Goal: Information Seeking & Learning: Learn about a topic

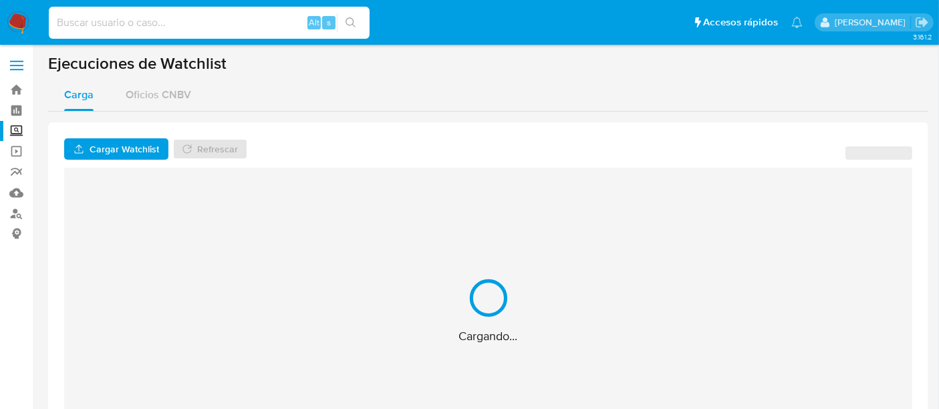
click at [158, 29] on input at bounding box center [209, 22] width 321 height 17
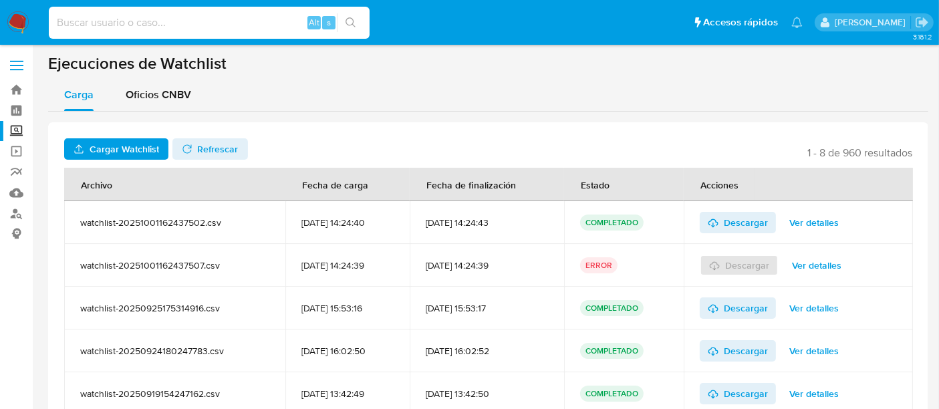
paste input "1873249751"
type input "1873249751"
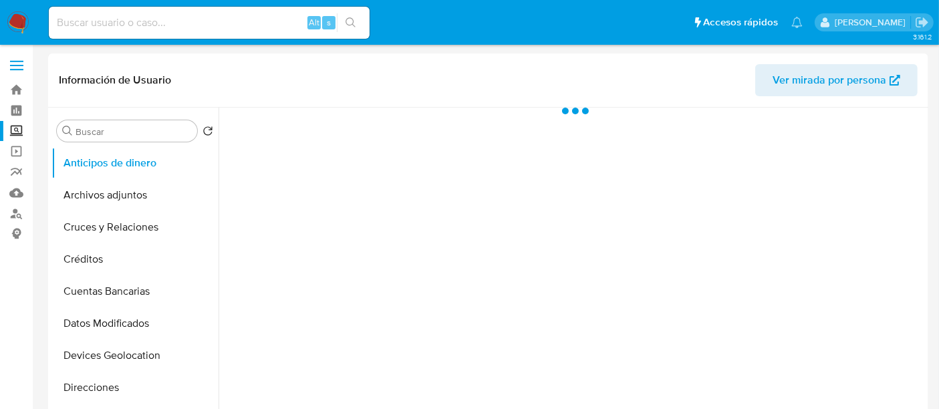
select select "10"
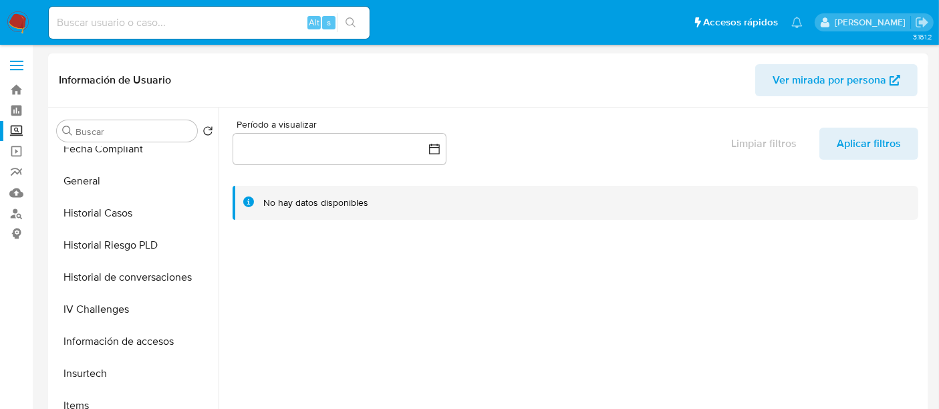
scroll to position [337, 0]
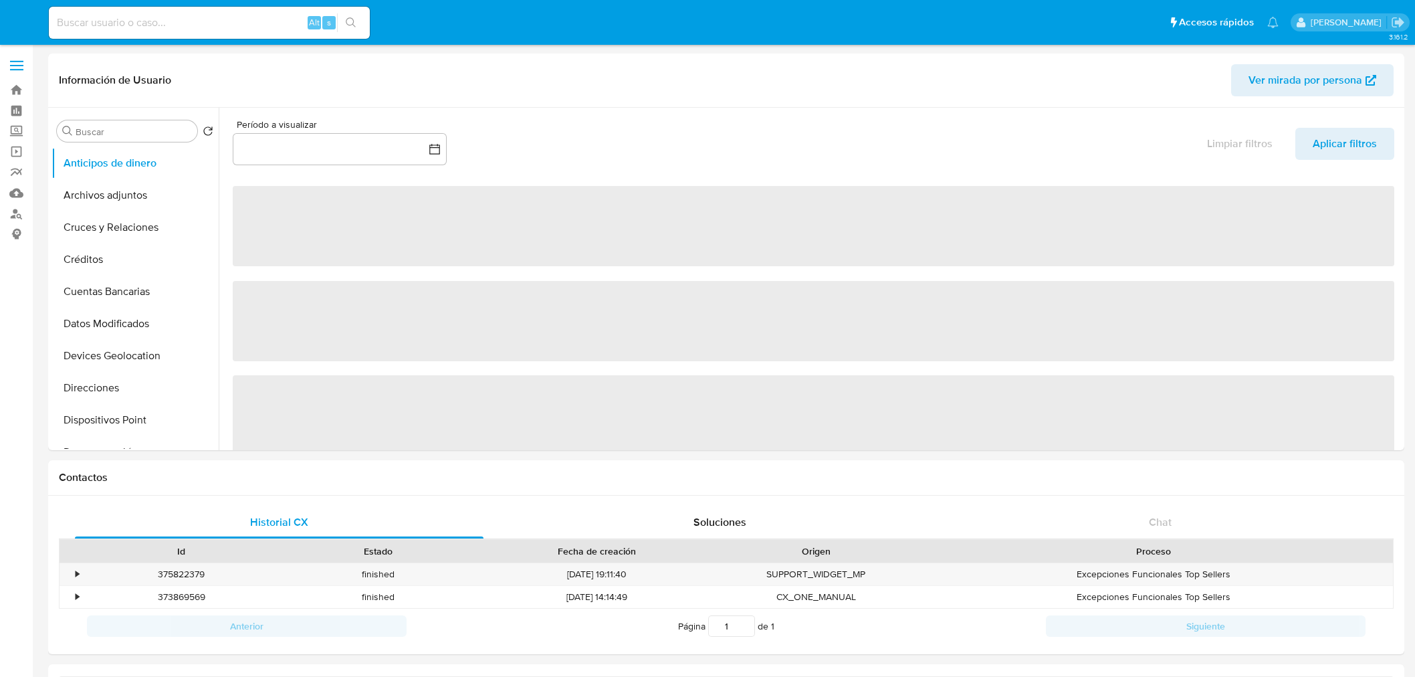
select select "10"
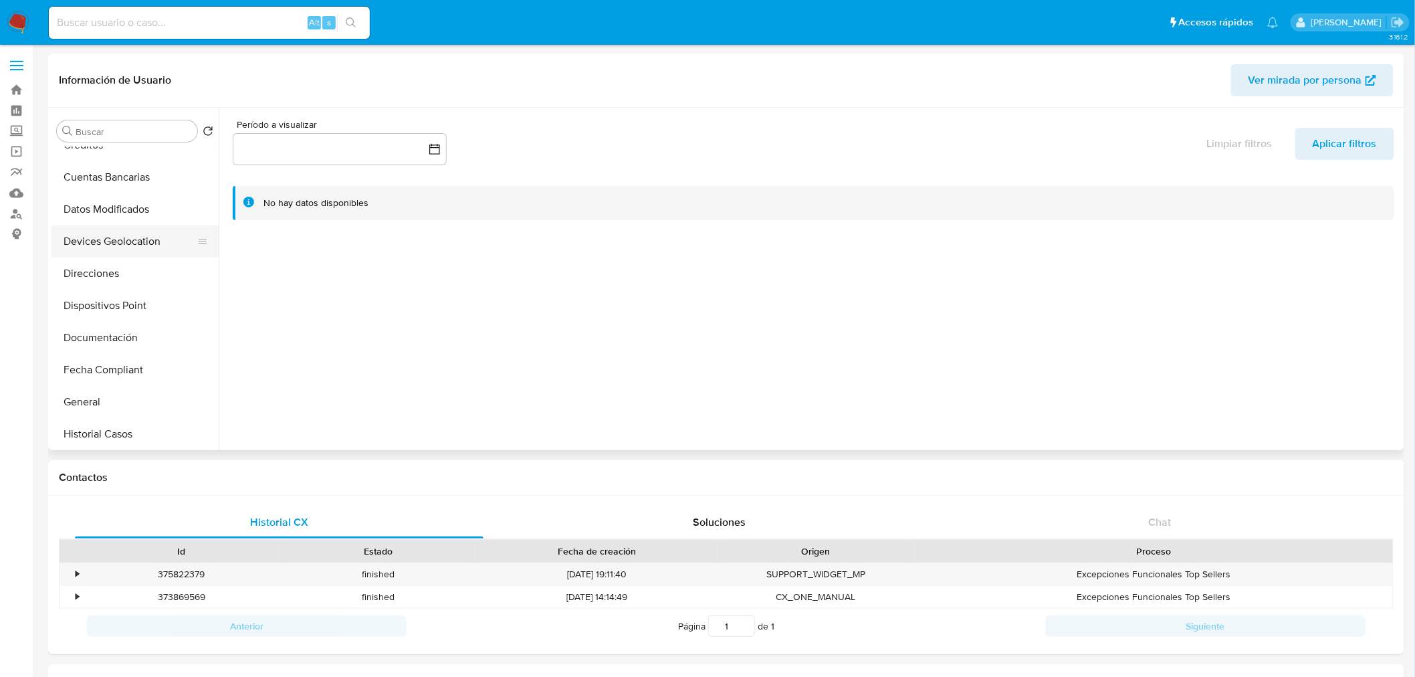
scroll to position [114, 0]
click at [134, 18] on input at bounding box center [209, 22] width 321 height 17
paste input "1873249751"
type input "1873249751"
click at [351, 23] on icon "search-icon" at bounding box center [351, 22] width 11 height 11
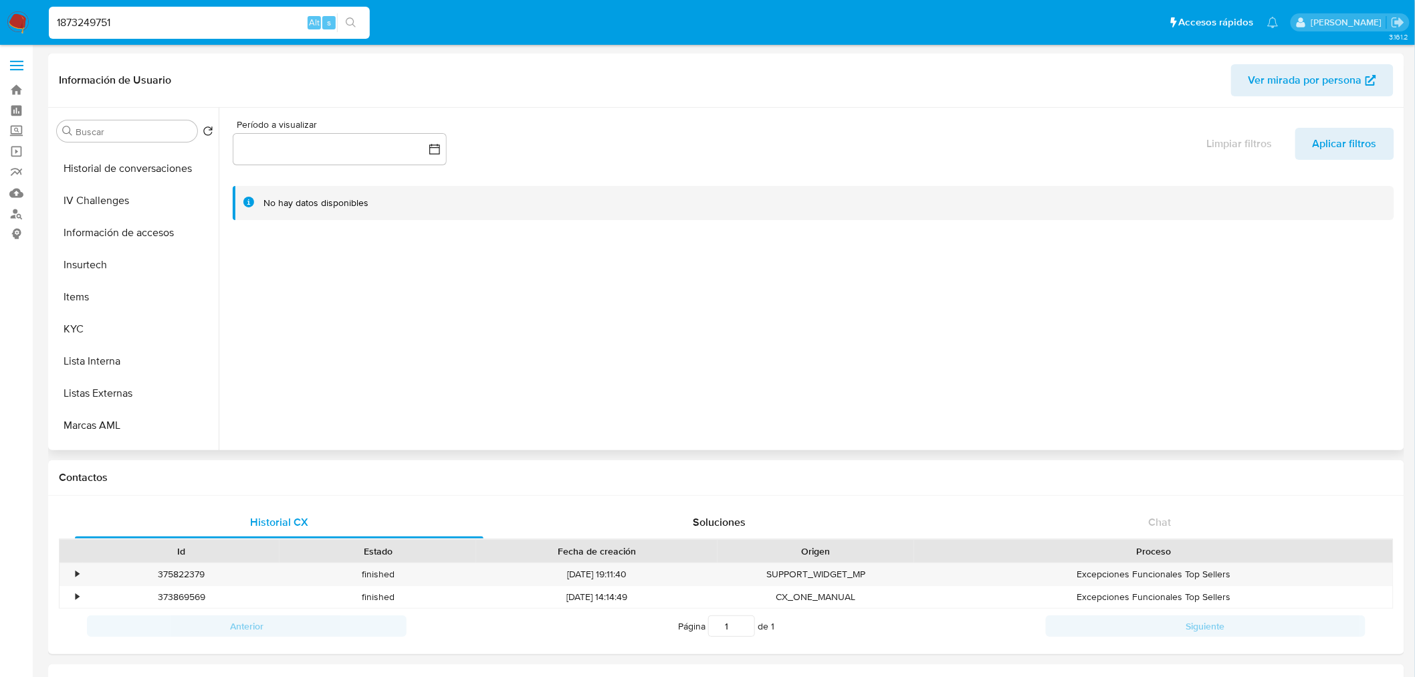
scroll to position [517, 0]
click at [94, 259] on button "KYC" at bounding box center [129, 255] width 156 height 32
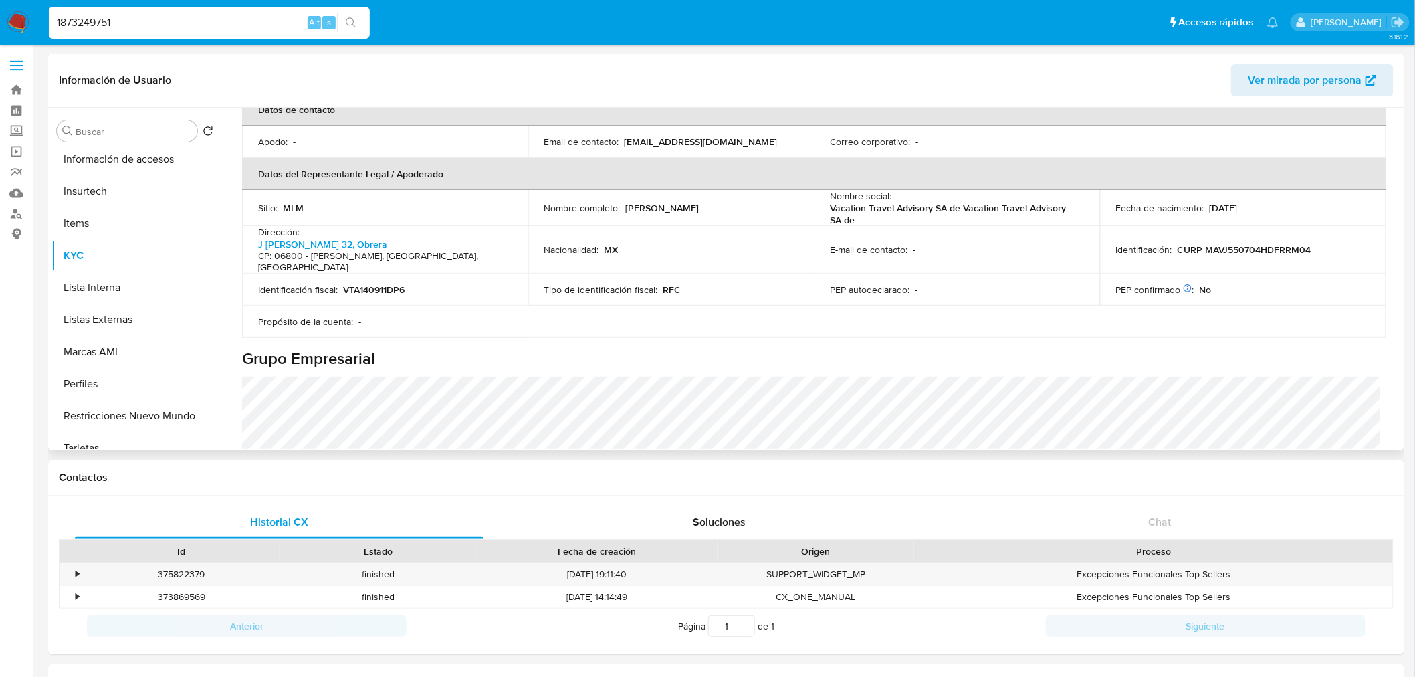
scroll to position [479, 0]
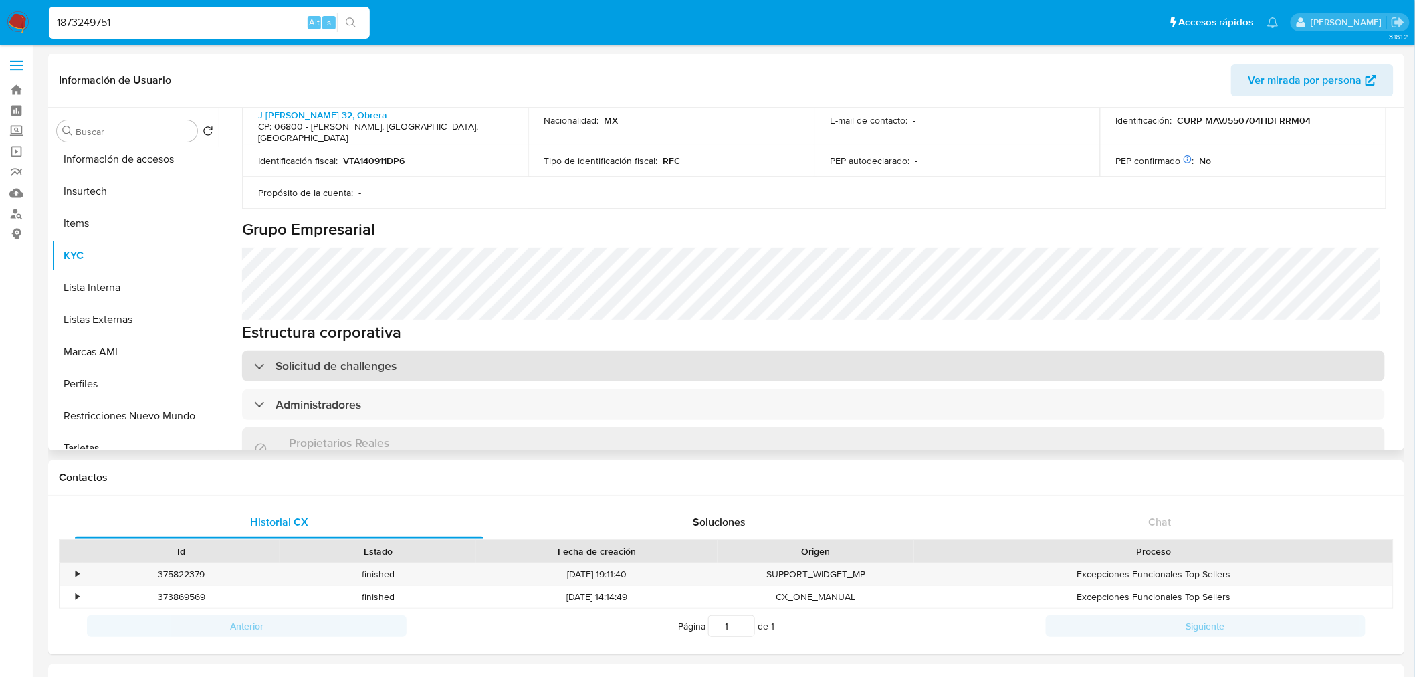
click at [376, 358] on h3 "Solicitud de challenges" at bounding box center [335, 365] width 121 height 15
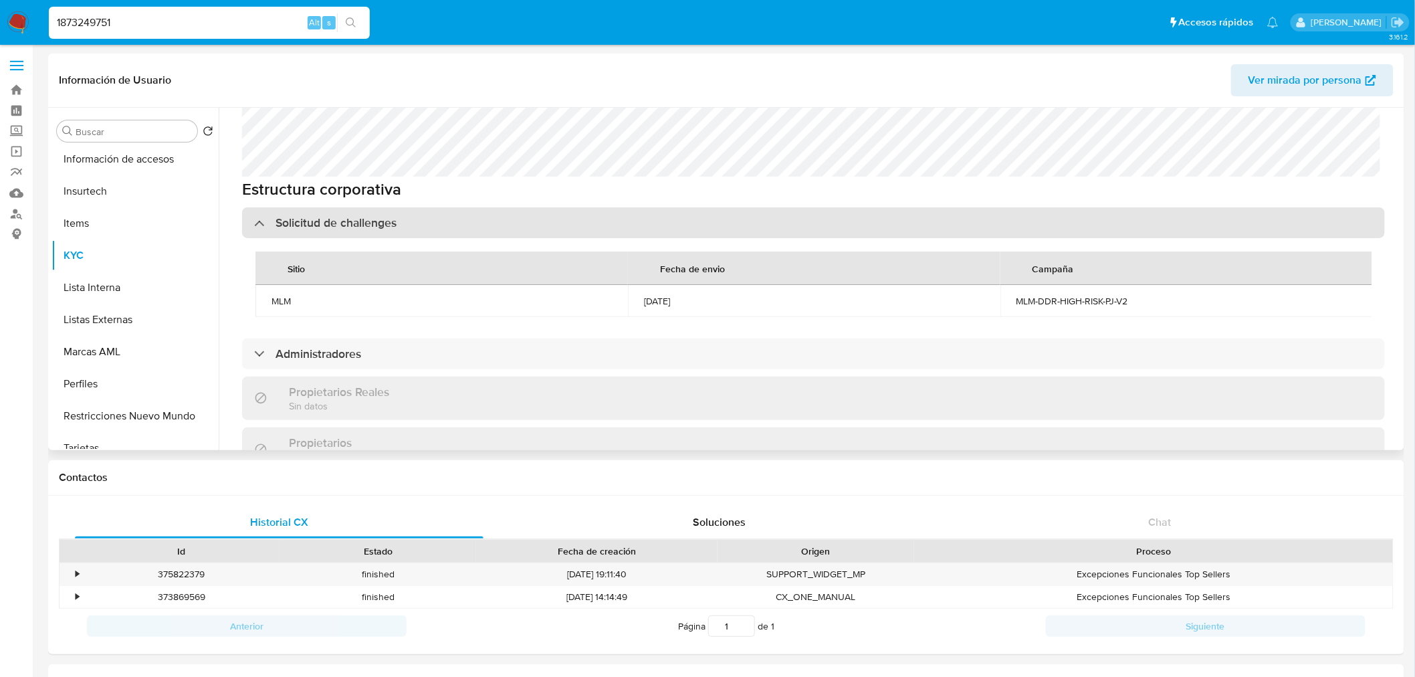
scroll to position [639, 0]
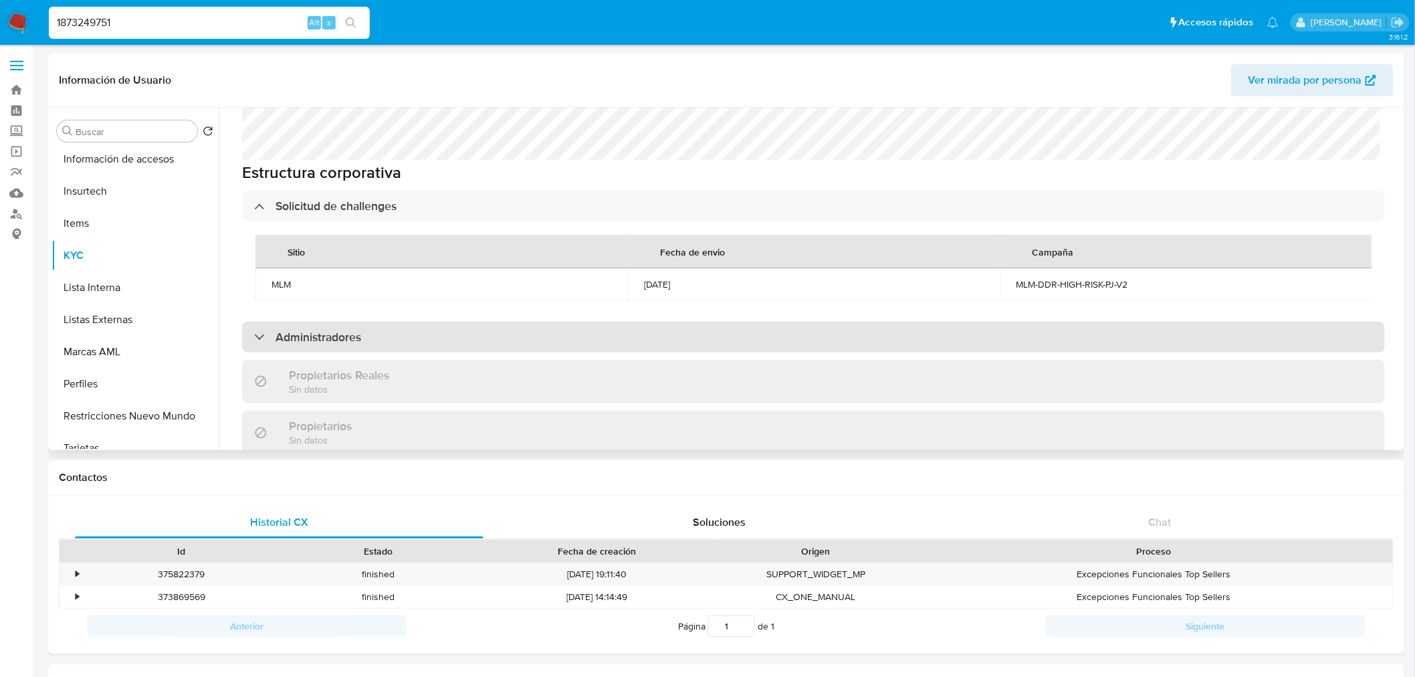
click at [363, 322] on div "Administradores" at bounding box center [813, 337] width 1143 height 31
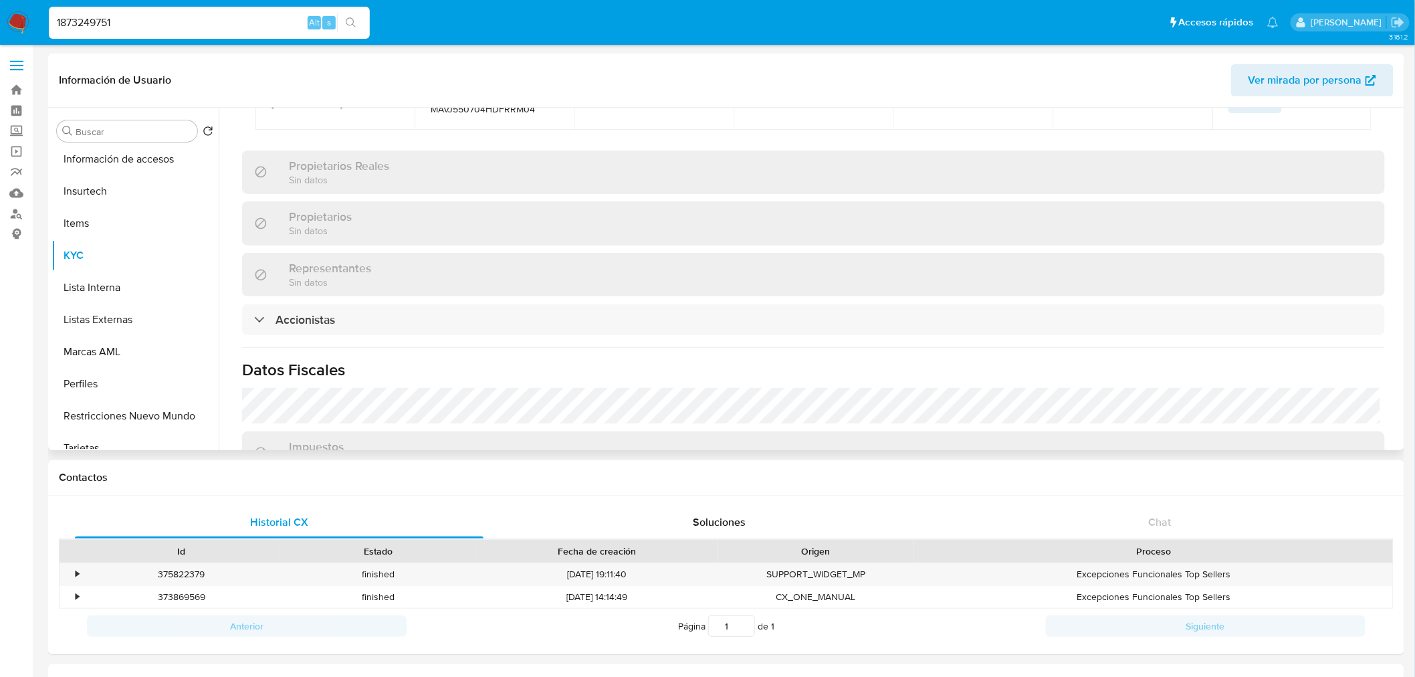
scroll to position [1020, 0]
click at [356, 158] on h3 "Propietarios Reales" at bounding box center [339, 165] width 100 height 15
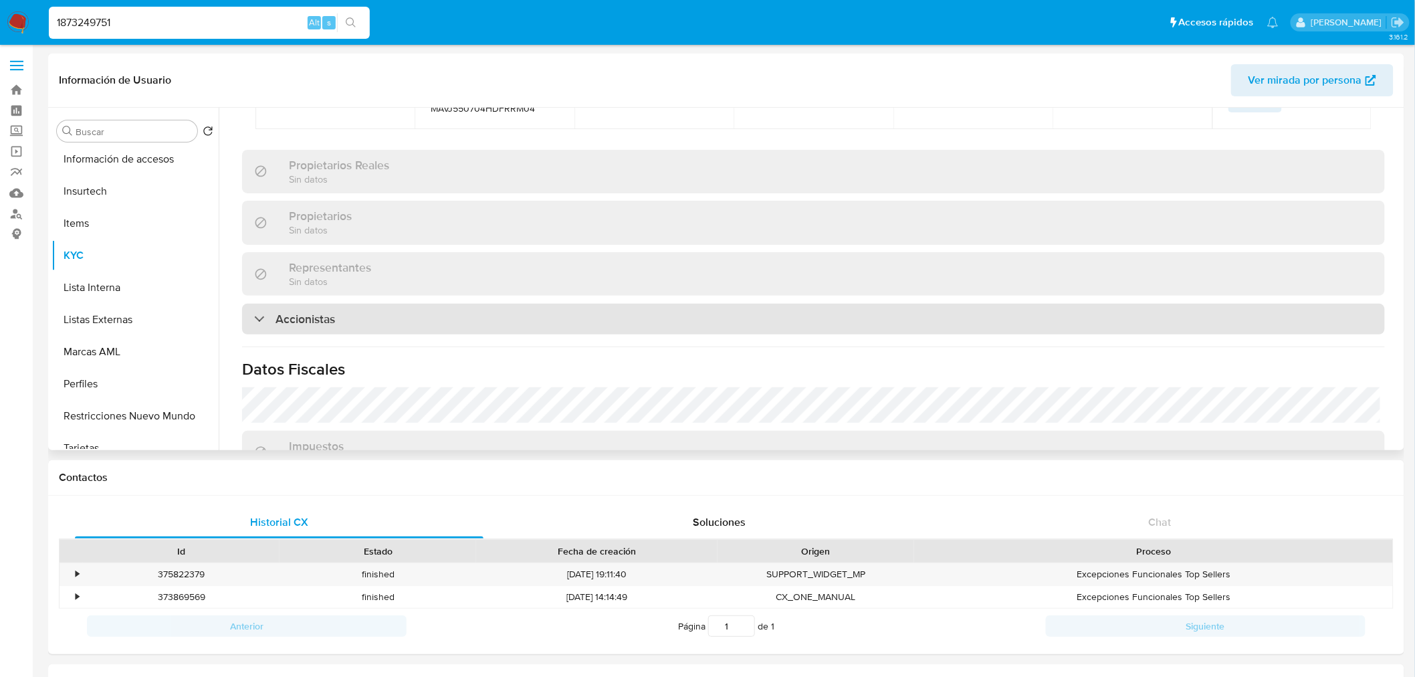
click at [390, 304] on div "Accionistas" at bounding box center [813, 319] width 1143 height 31
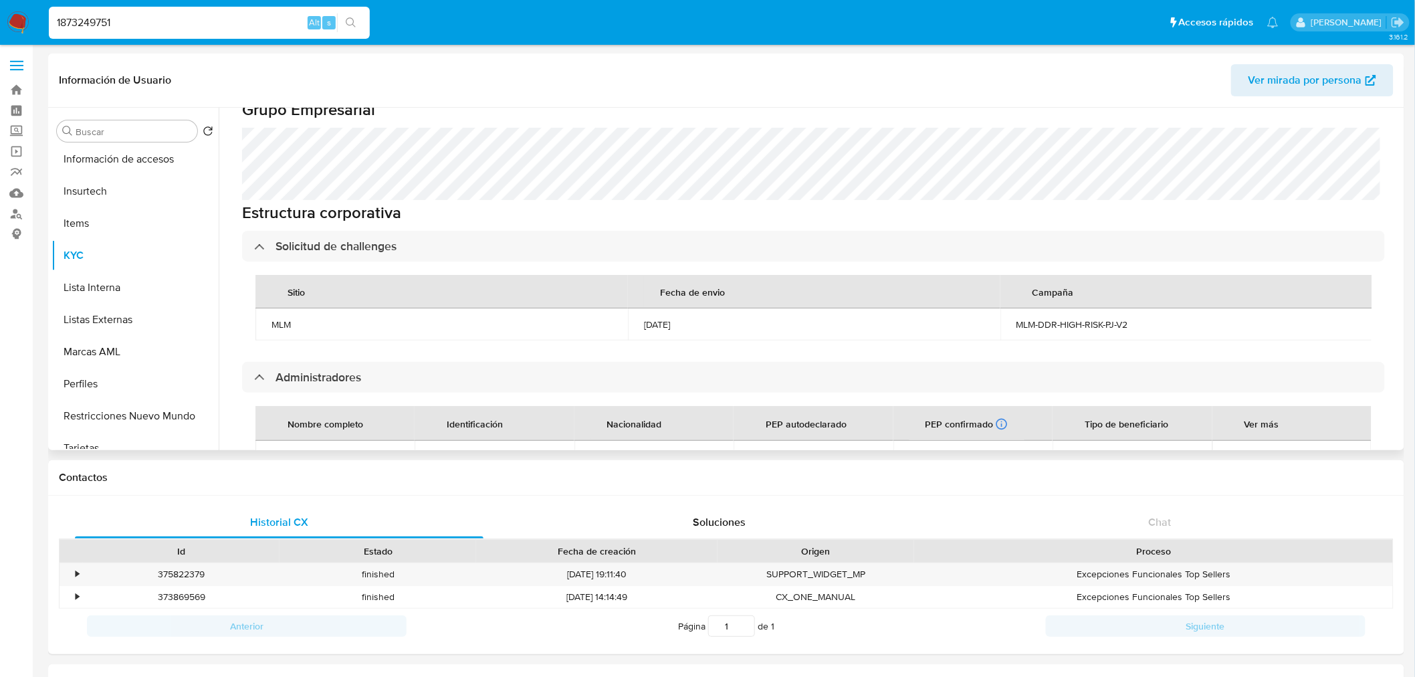
scroll to position [598, 0]
click at [1030, 319] on div "MLM-DDR-HIGH-RISK-PJ-V2" at bounding box center [1186, 325] width 340 height 12
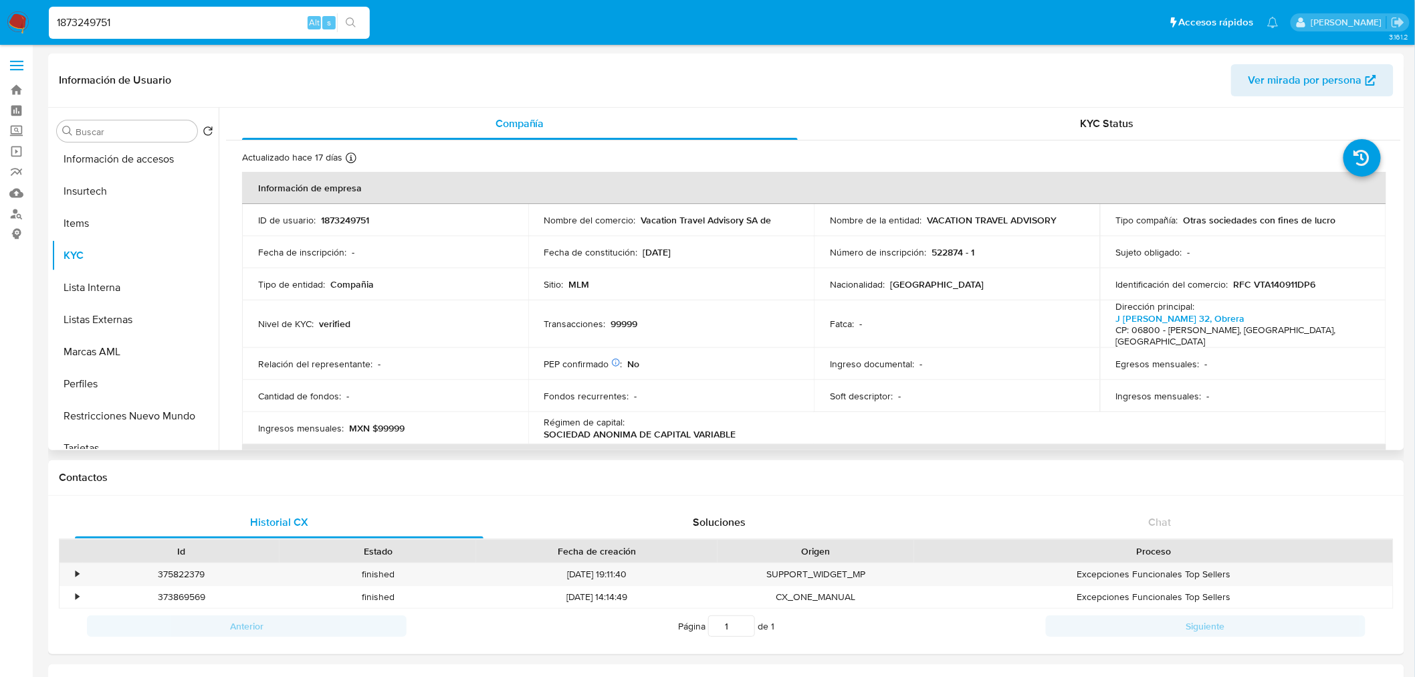
scroll to position [9, 0]
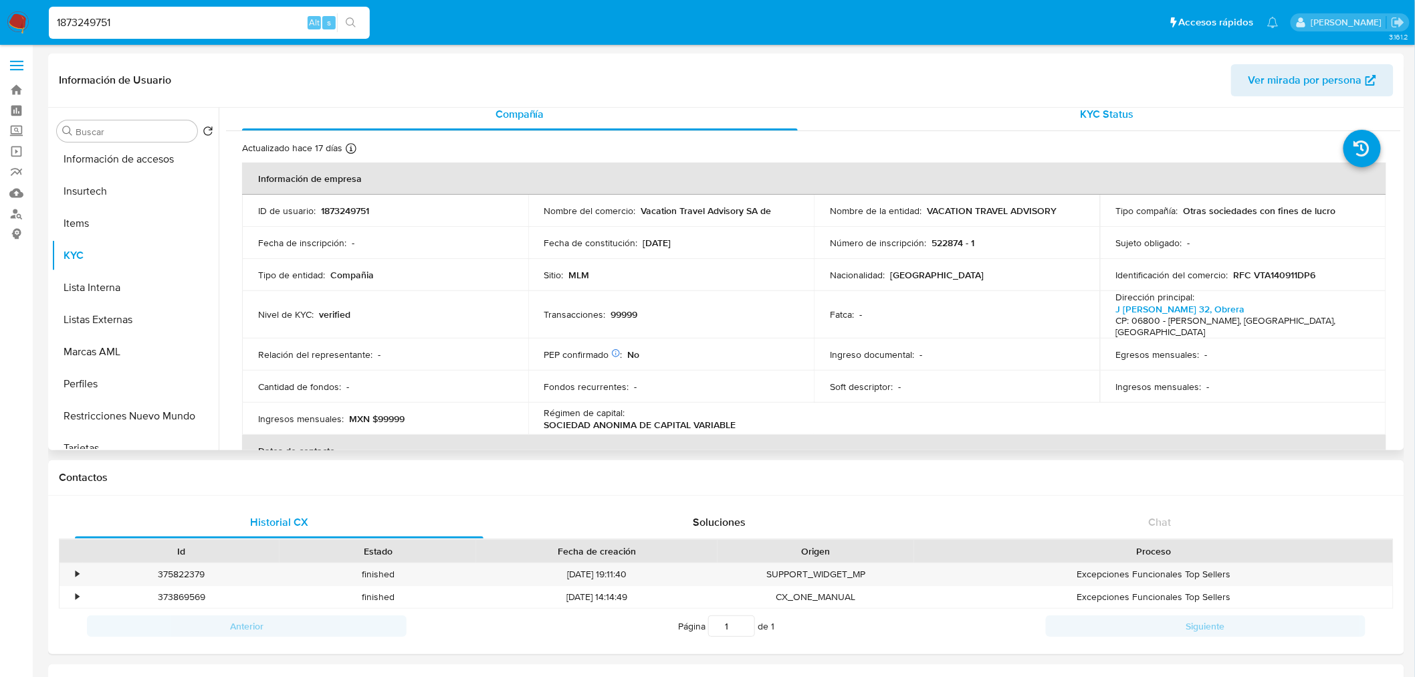
click at [1114, 116] on span "KYC Status" at bounding box center [1106, 113] width 53 height 15
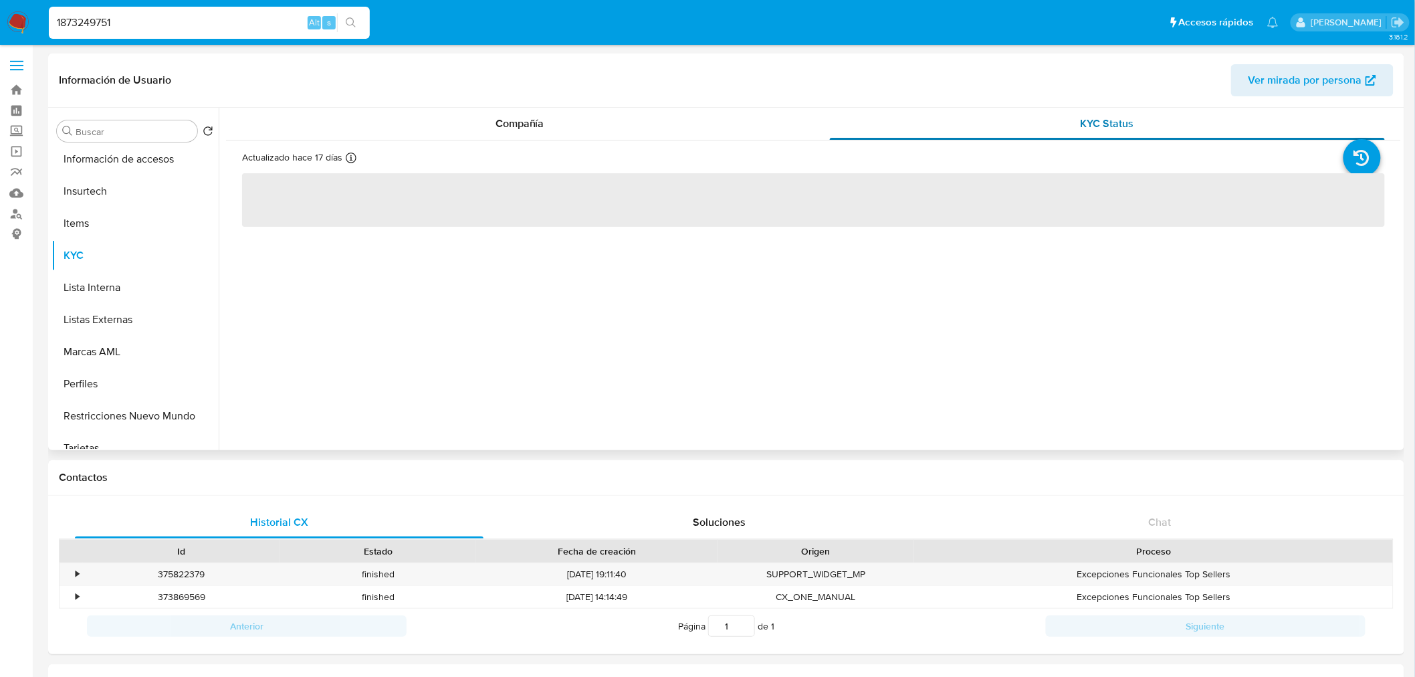
scroll to position [0, 0]
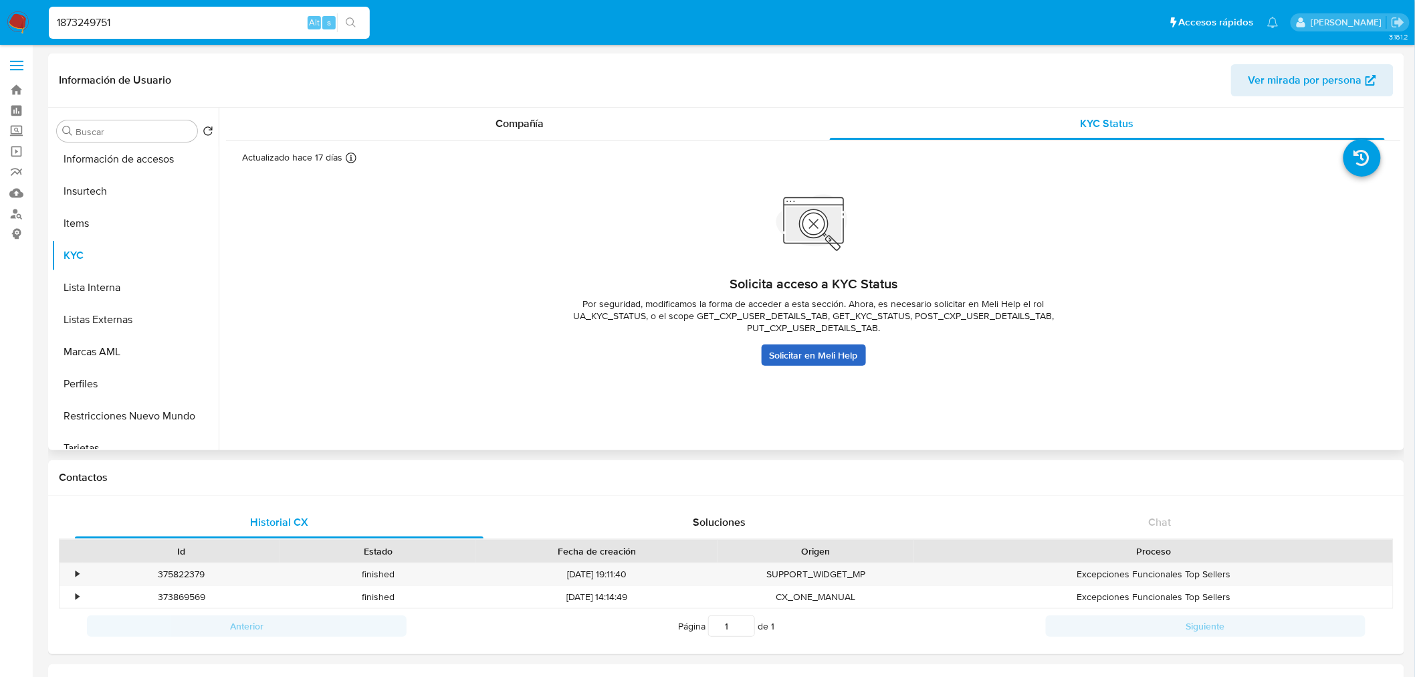
click at [780, 356] on link "Solicitar en Meli Help" at bounding box center [813, 354] width 104 height 21
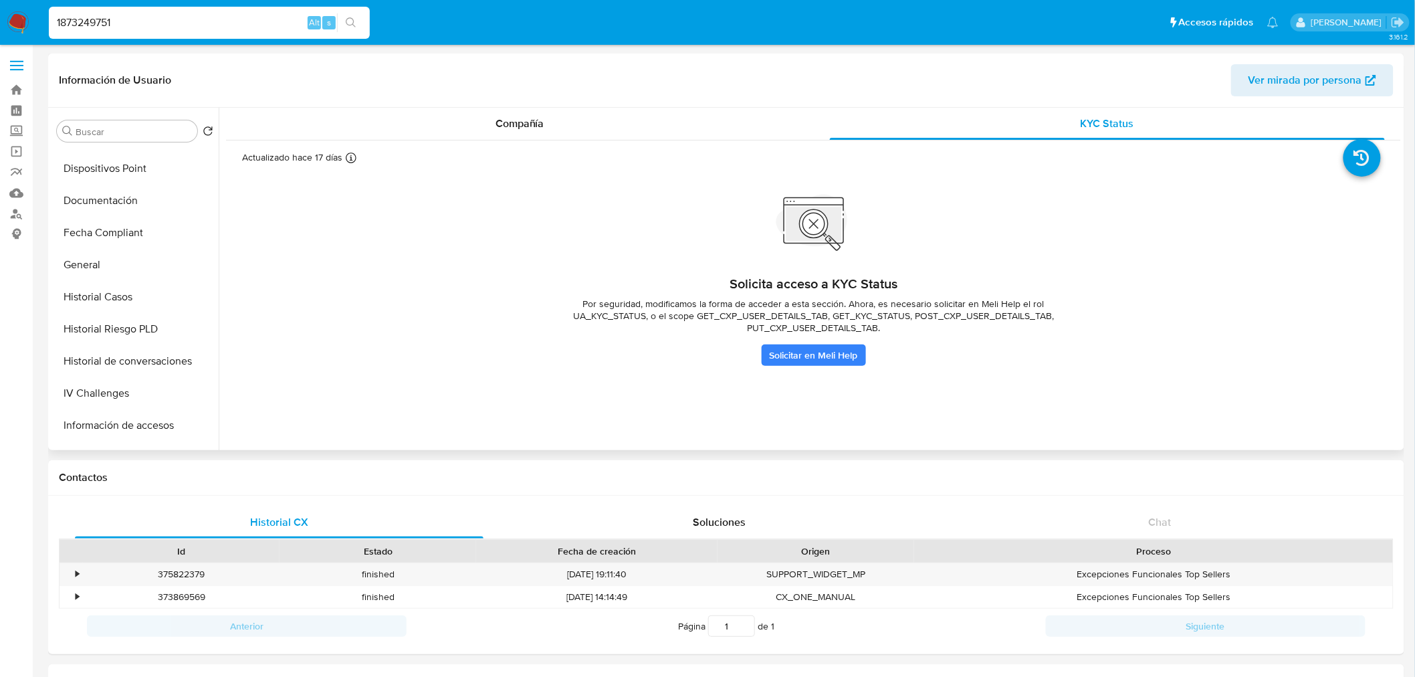
scroll to position [248, 0]
click at [149, 409] on button "IV Challenges" at bounding box center [129, 396] width 156 height 32
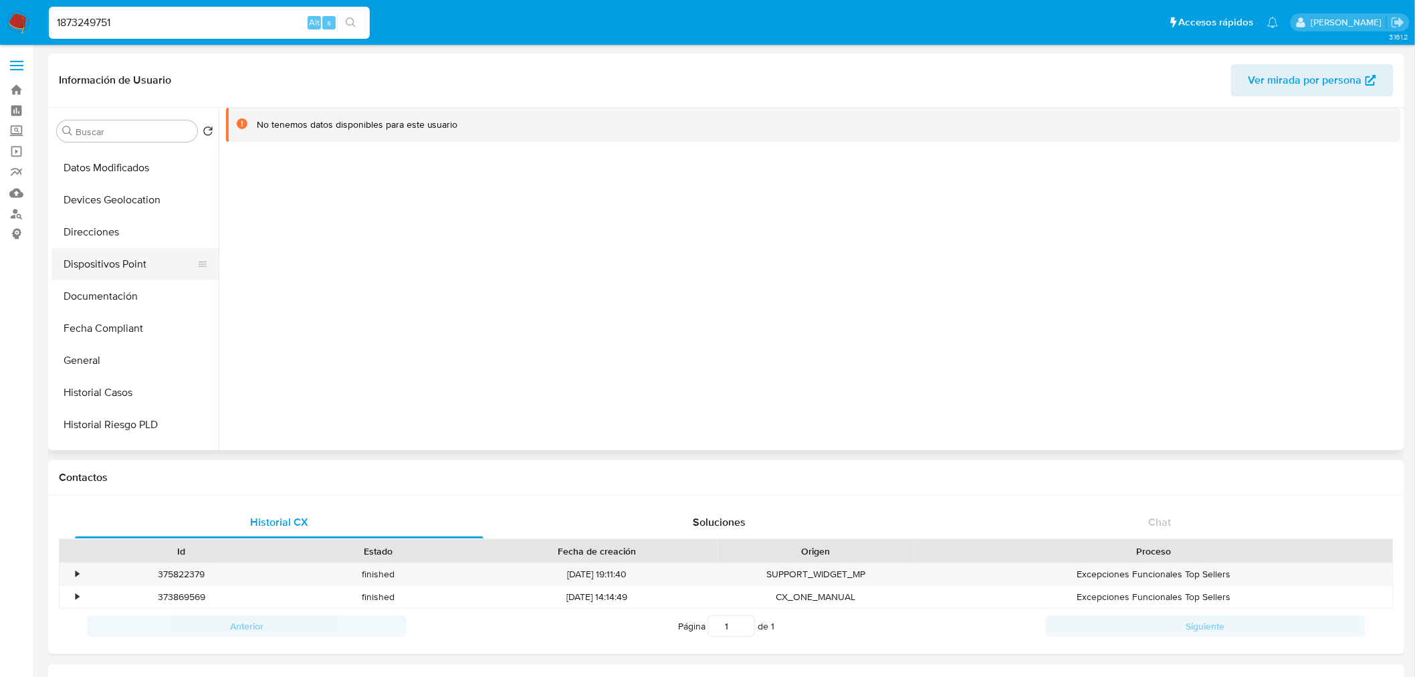
scroll to position [155, 0]
click at [116, 297] on button "Documentación" at bounding box center [129, 297] width 156 height 32
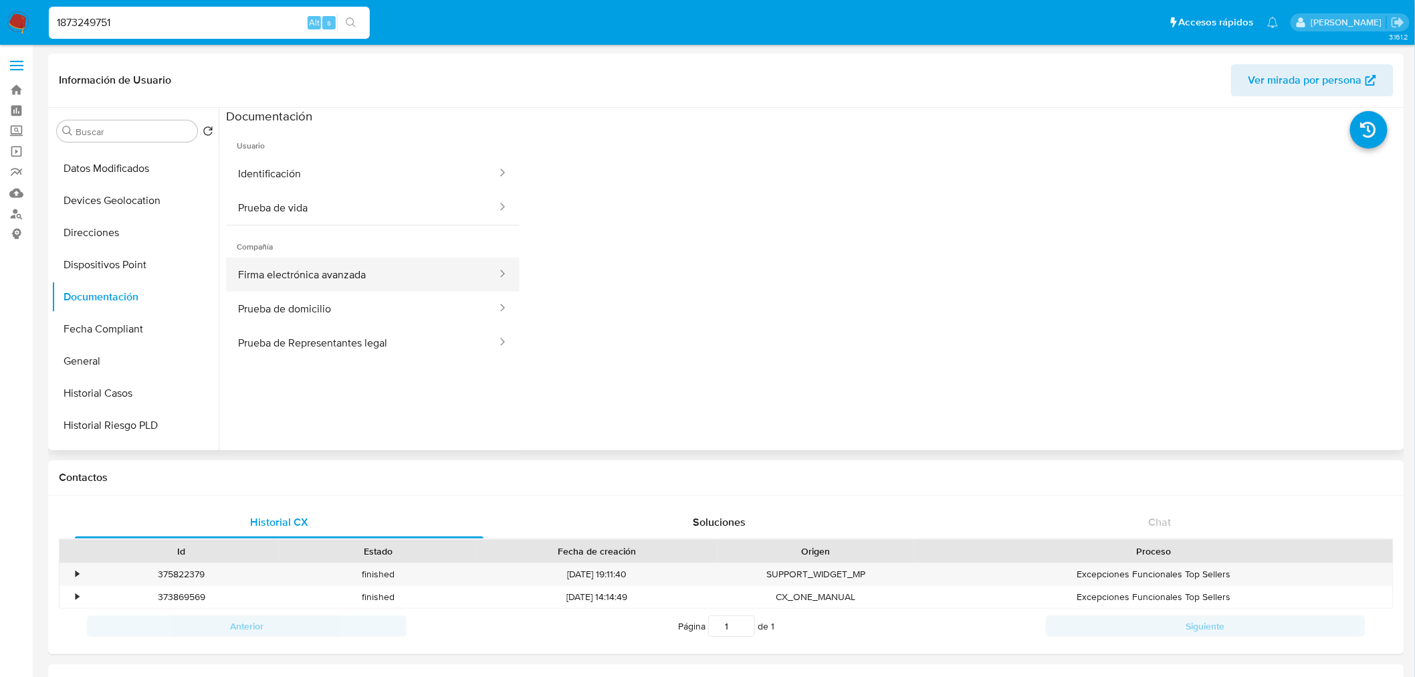
click at [388, 271] on button "Firma electrónica avanzada" at bounding box center [362, 274] width 272 height 34
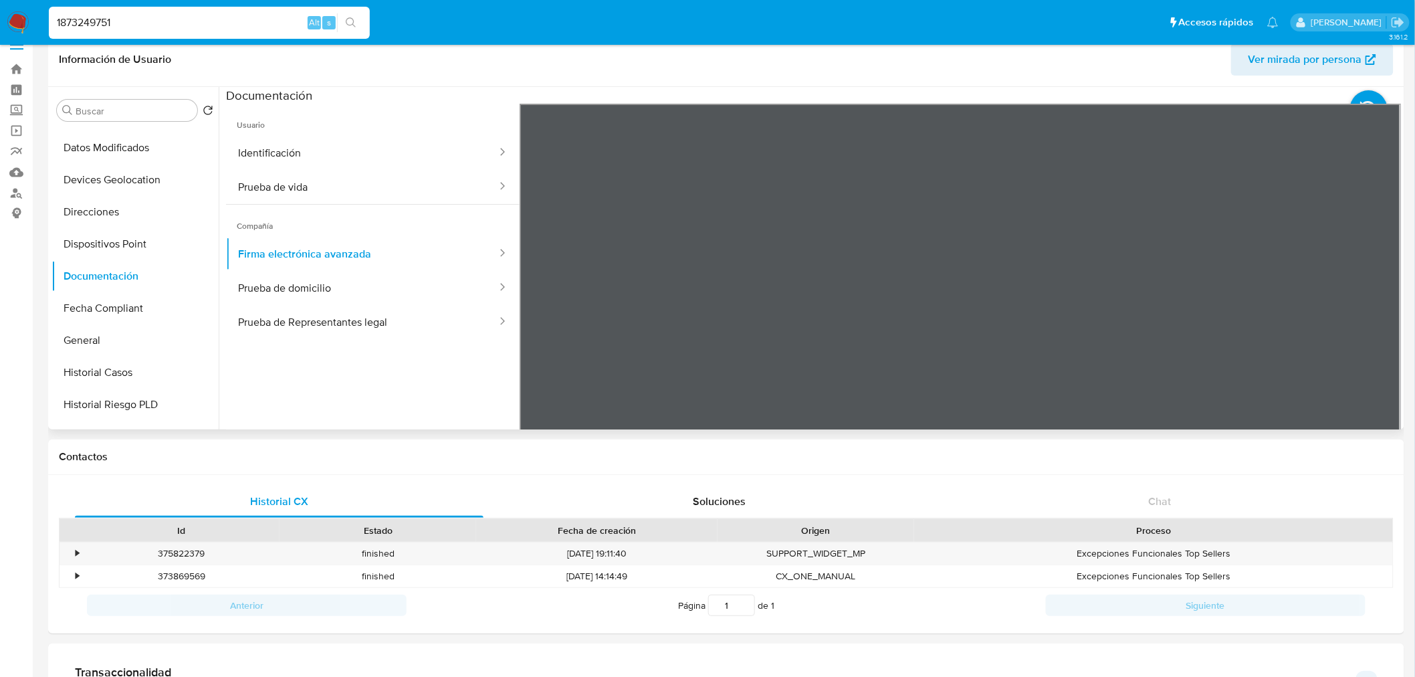
scroll to position [0, 0]
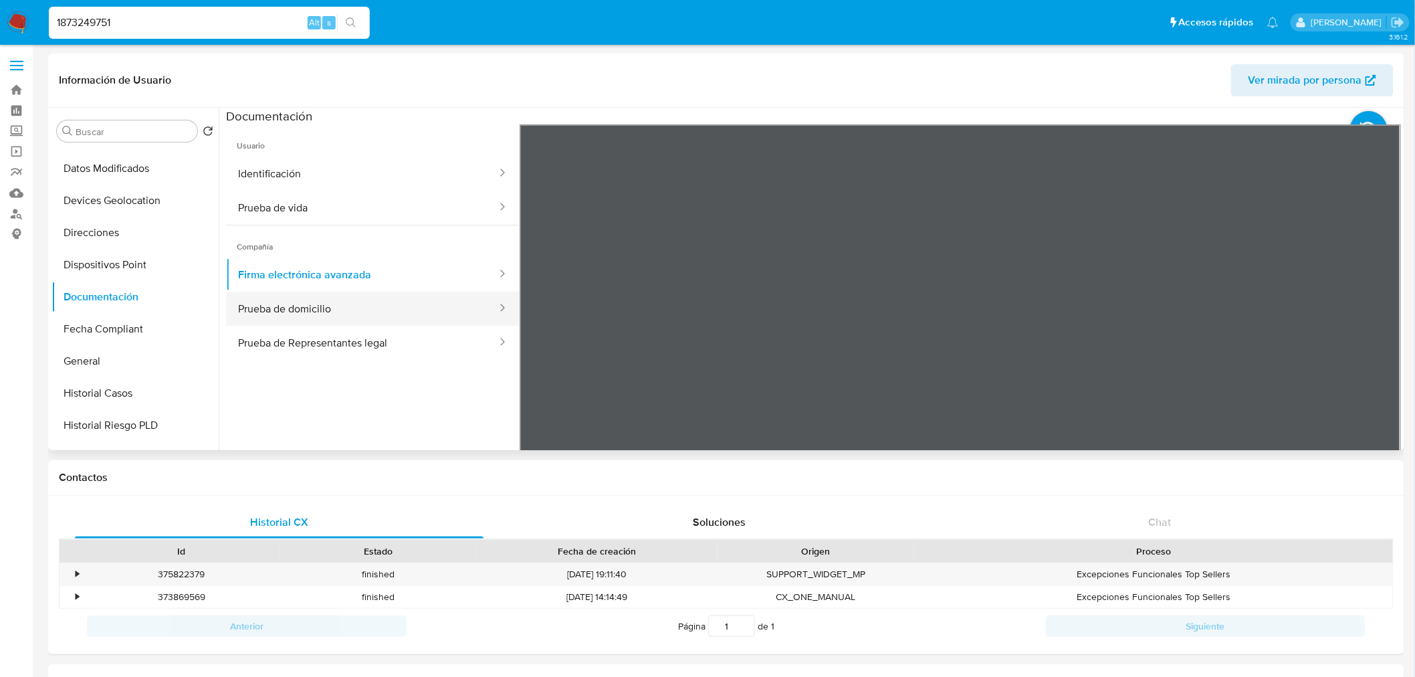
click at [346, 300] on button "Prueba de domicilio" at bounding box center [362, 308] width 272 height 34
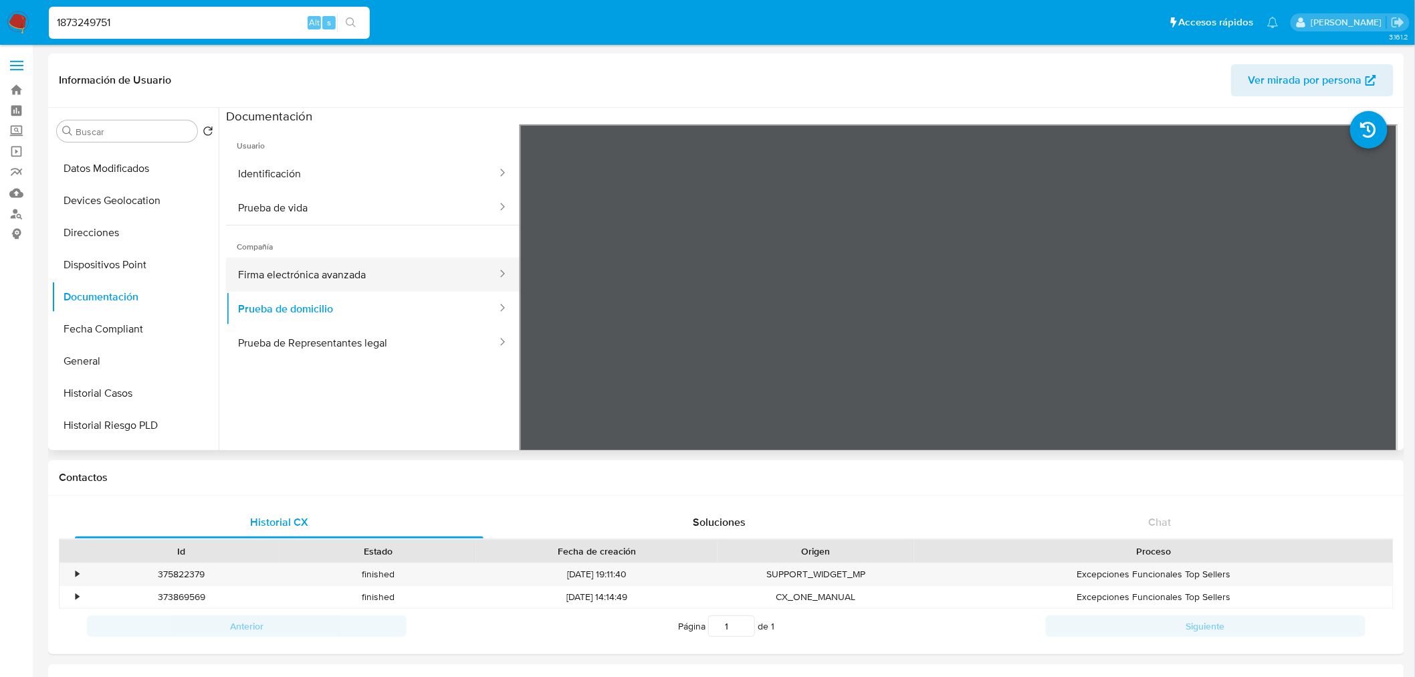
click at [378, 271] on button "Firma electrónica avanzada" at bounding box center [362, 274] width 272 height 34
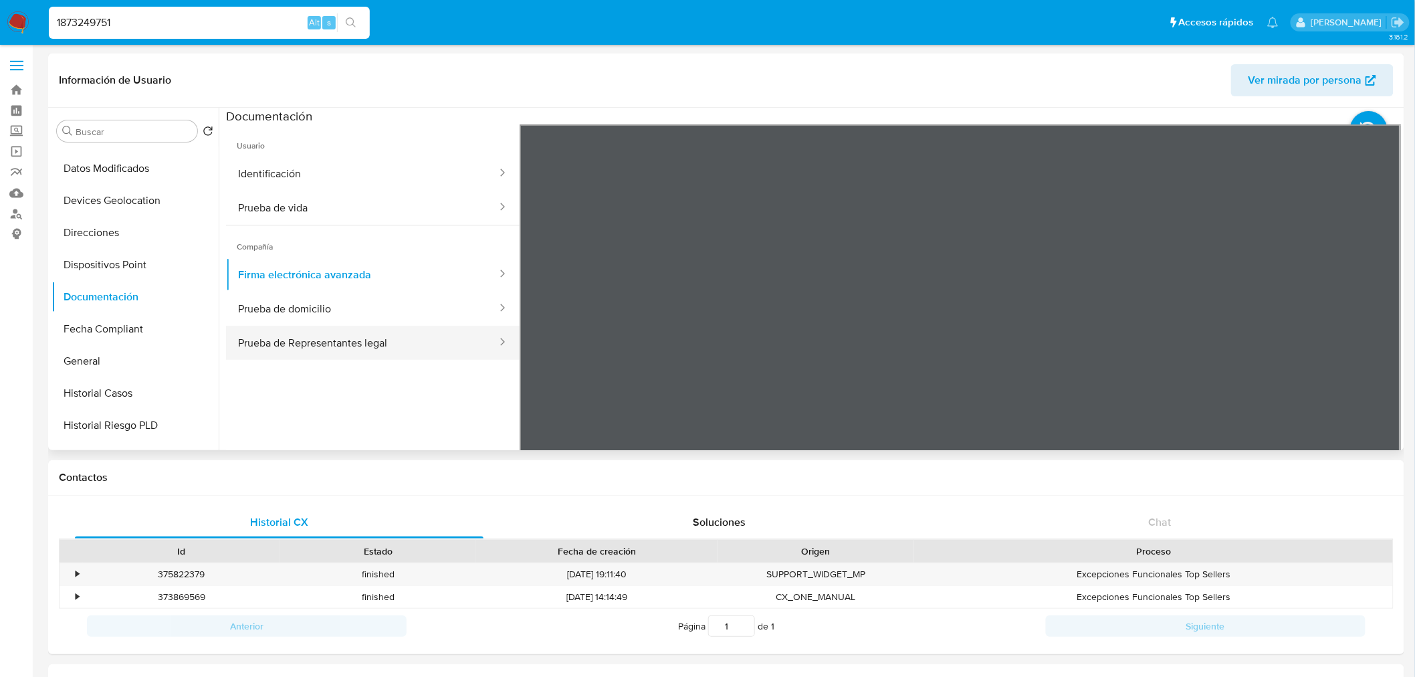
click at [470, 338] on button "Prueba de Representantes legal" at bounding box center [362, 343] width 272 height 34
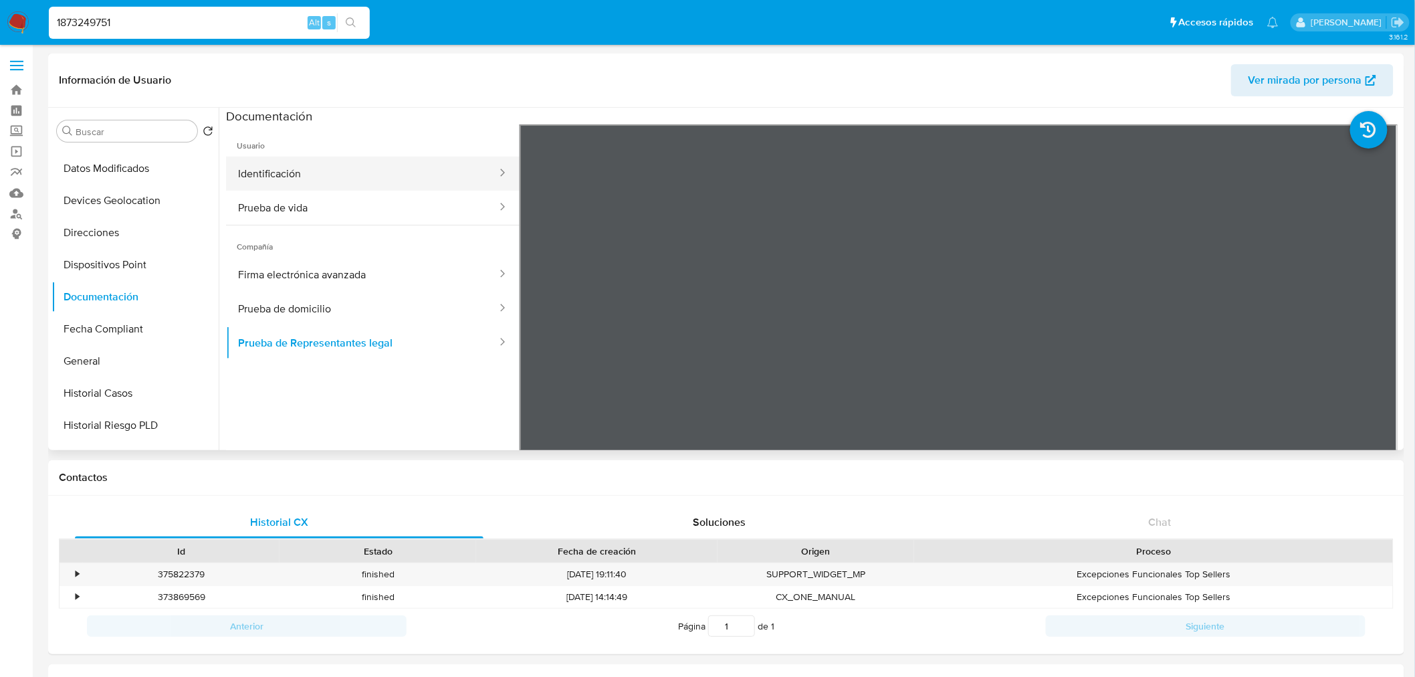
click at [330, 176] on button "Identificación" at bounding box center [362, 173] width 272 height 34
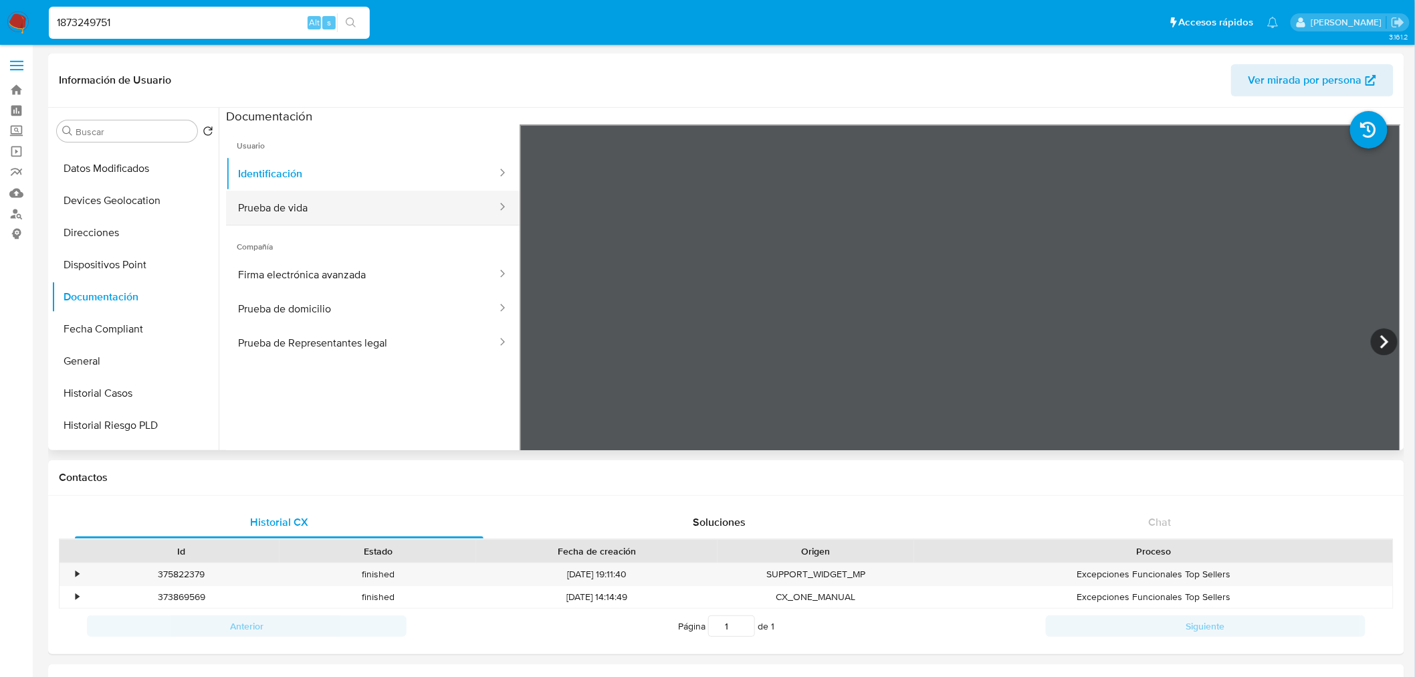
click at [312, 198] on button "Prueba de vida" at bounding box center [362, 208] width 272 height 34
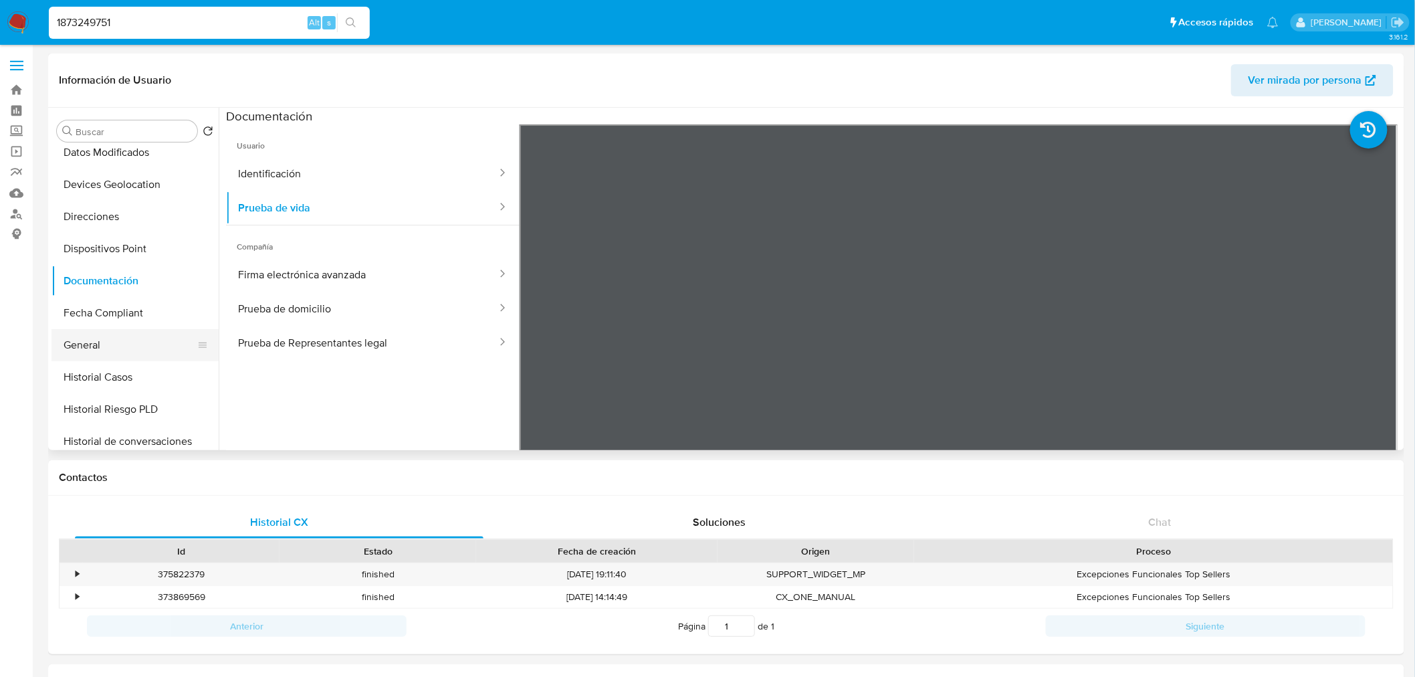
scroll to position [182, 0]
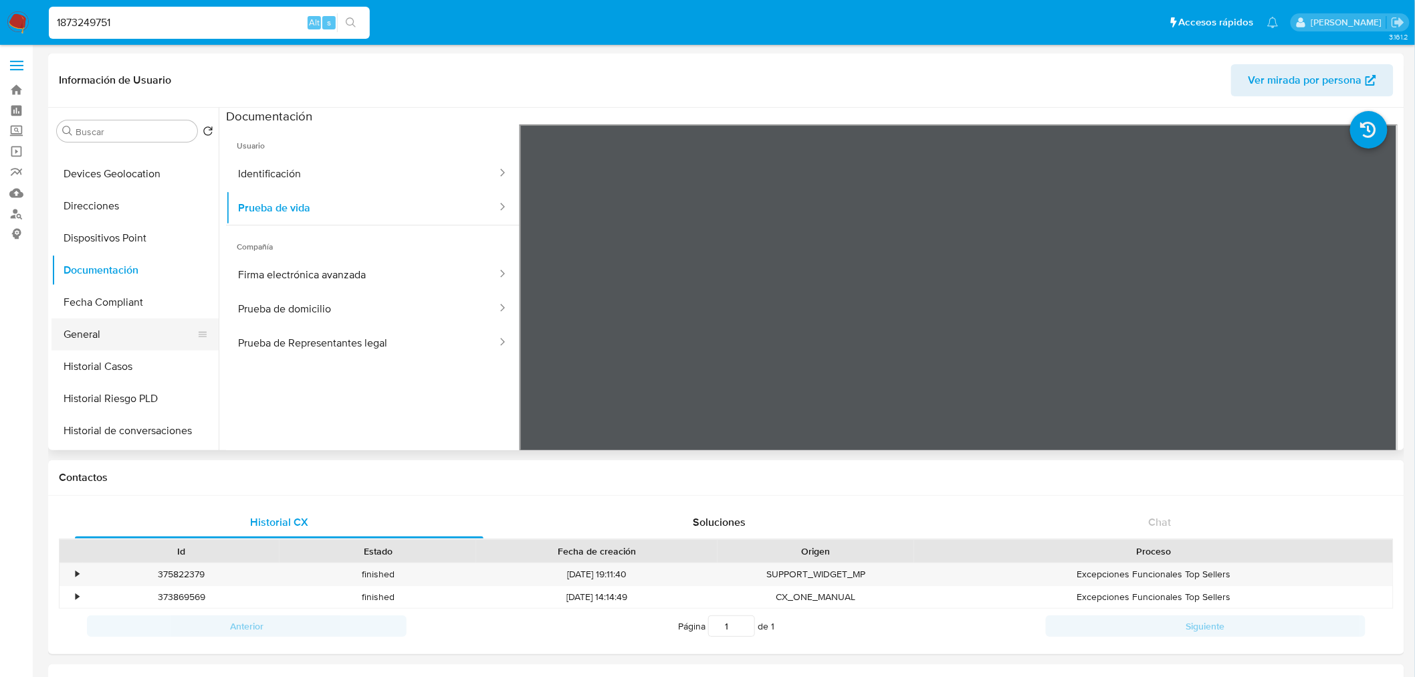
click at [120, 332] on button "General" at bounding box center [129, 334] width 156 height 32
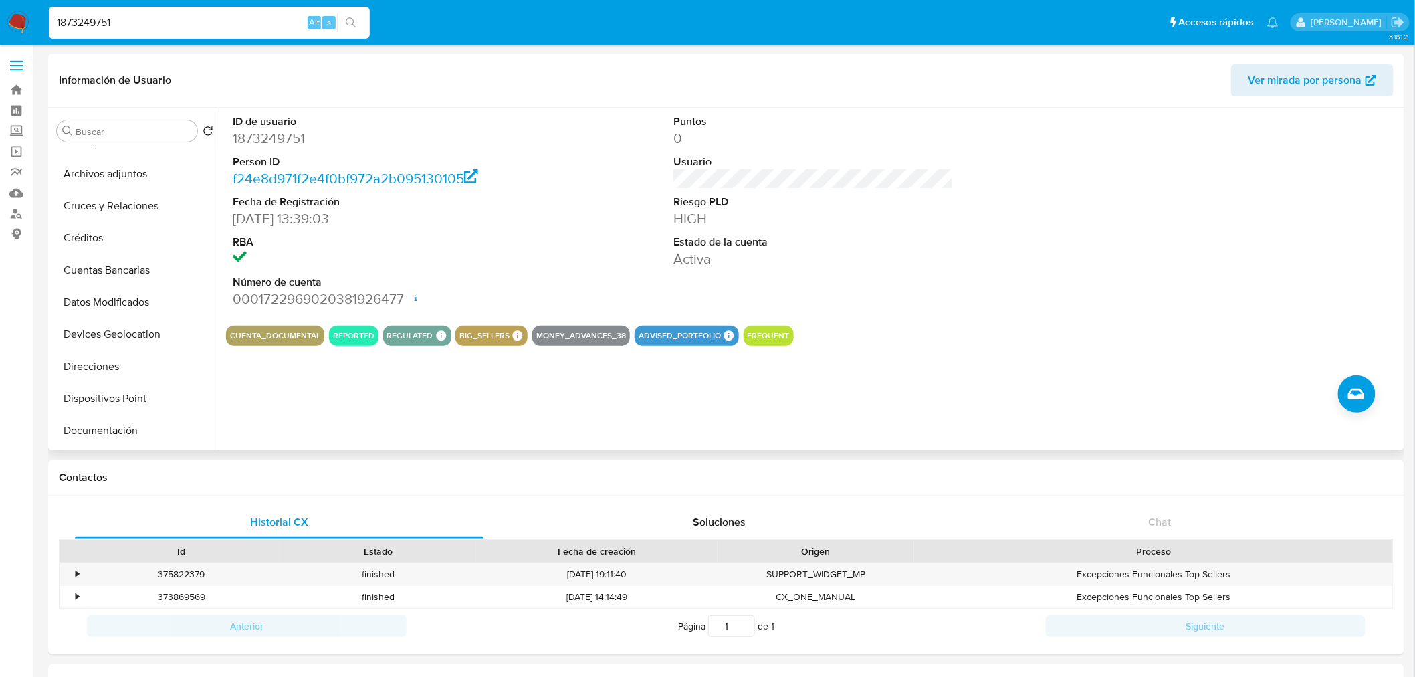
scroll to position [0, 0]
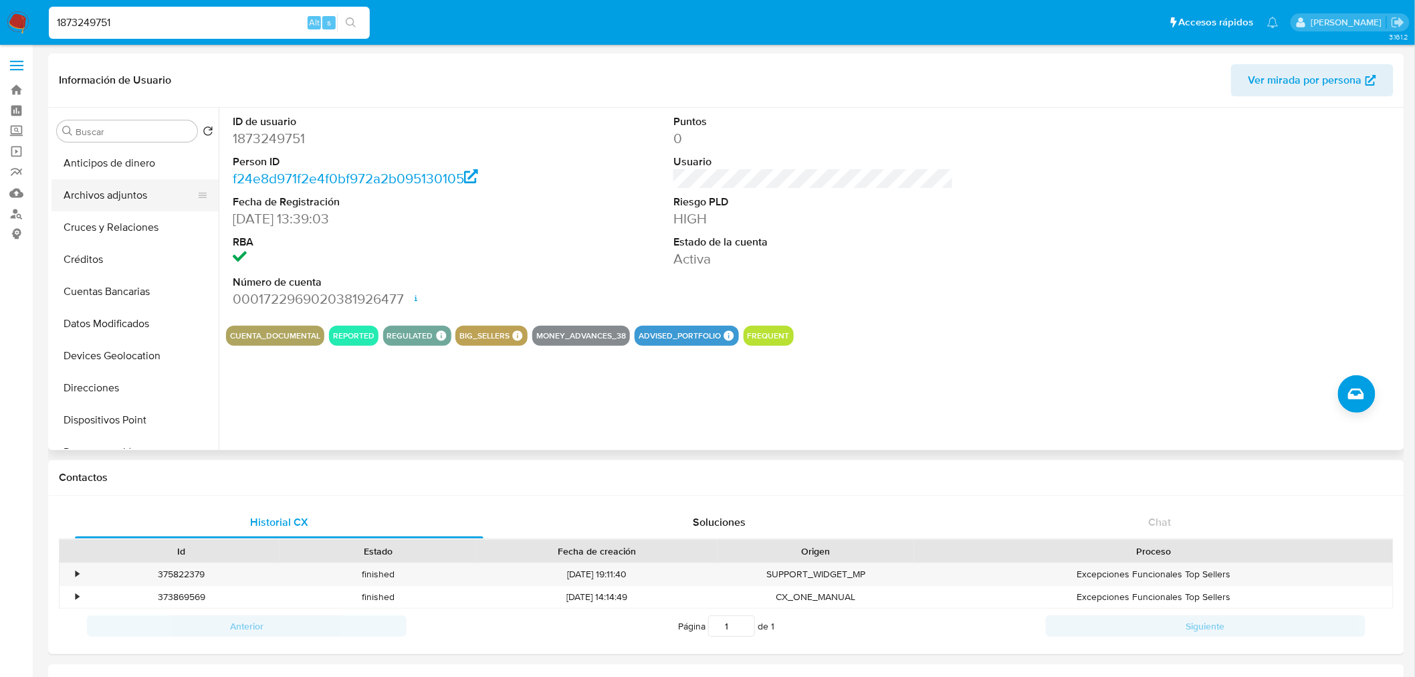
click at [118, 189] on button "Archivos adjuntos" at bounding box center [129, 195] width 156 height 32
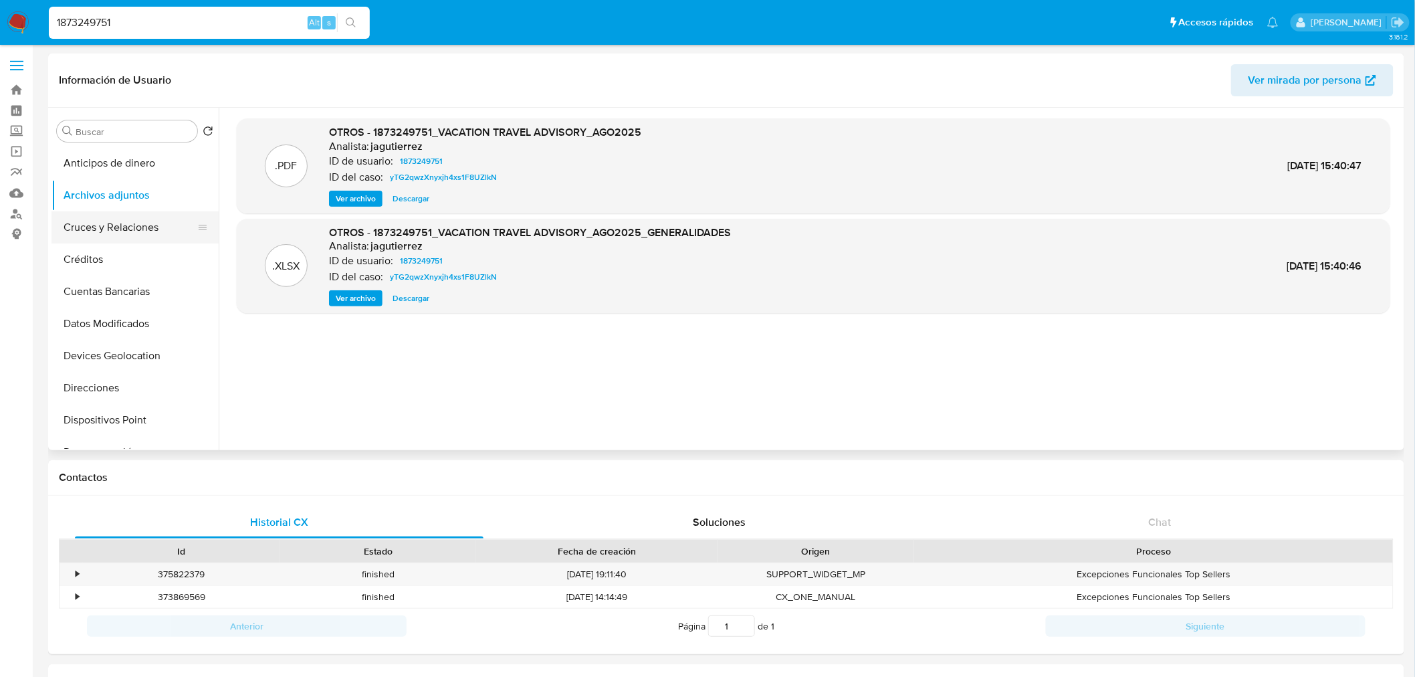
click at [135, 235] on button "Cruces y Relaciones" at bounding box center [129, 227] width 156 height 32
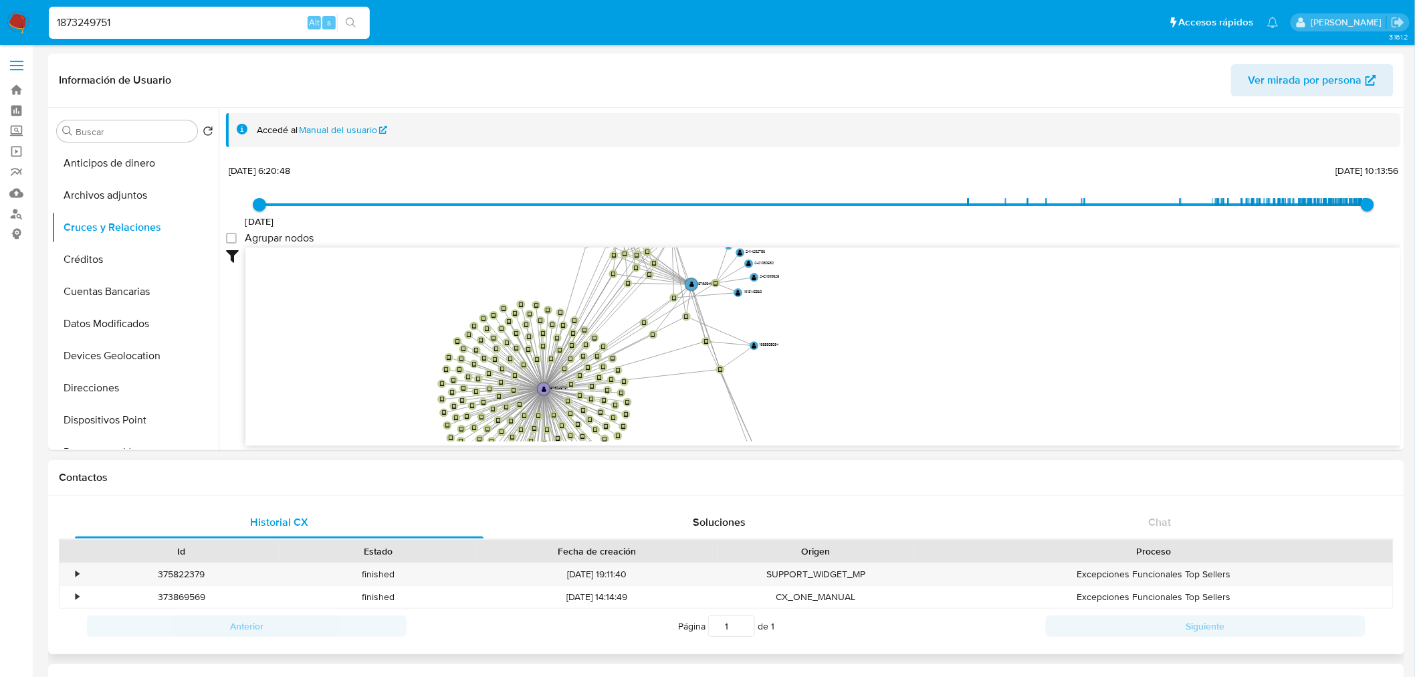
drag, startPoint x: 616, startPoint y: 328, endPoint x: 534, endPoint y: 478, distance: 171.8
click at [90, 265] on button "Créditos" at bounding box center [129, 259] width 156 height 32
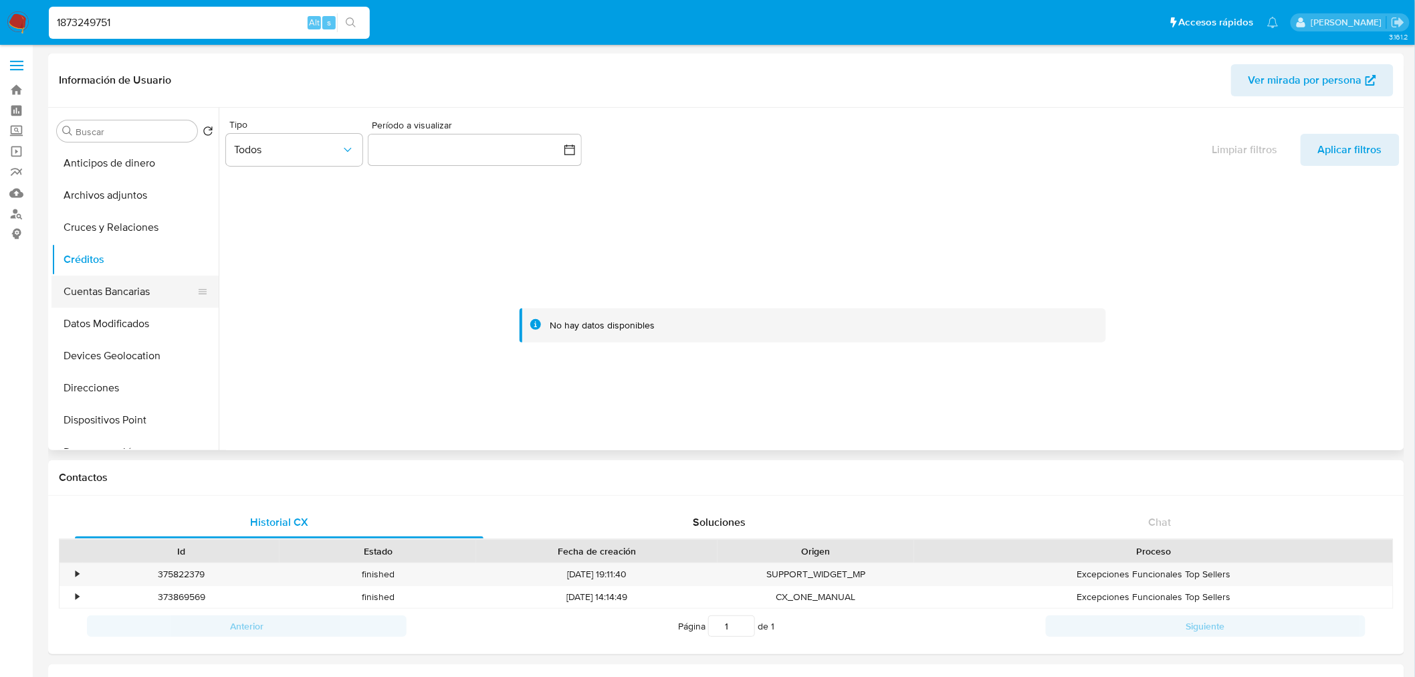
click at [100, 292] on button "Cuentas Bancarias" at bounding box center [129, 291] width 156 height 32
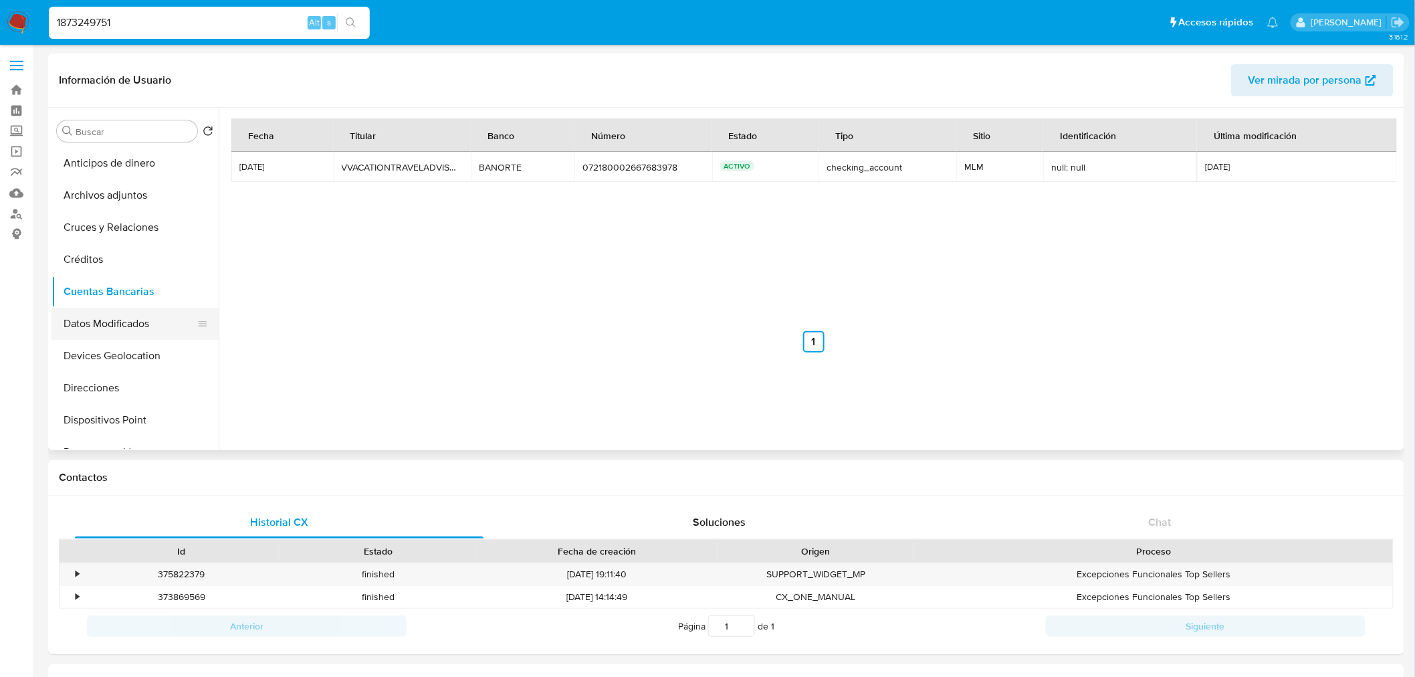
click at [108, 324] on button "Datos Modificados" at bounding box center [129, 324] width 156 height 32
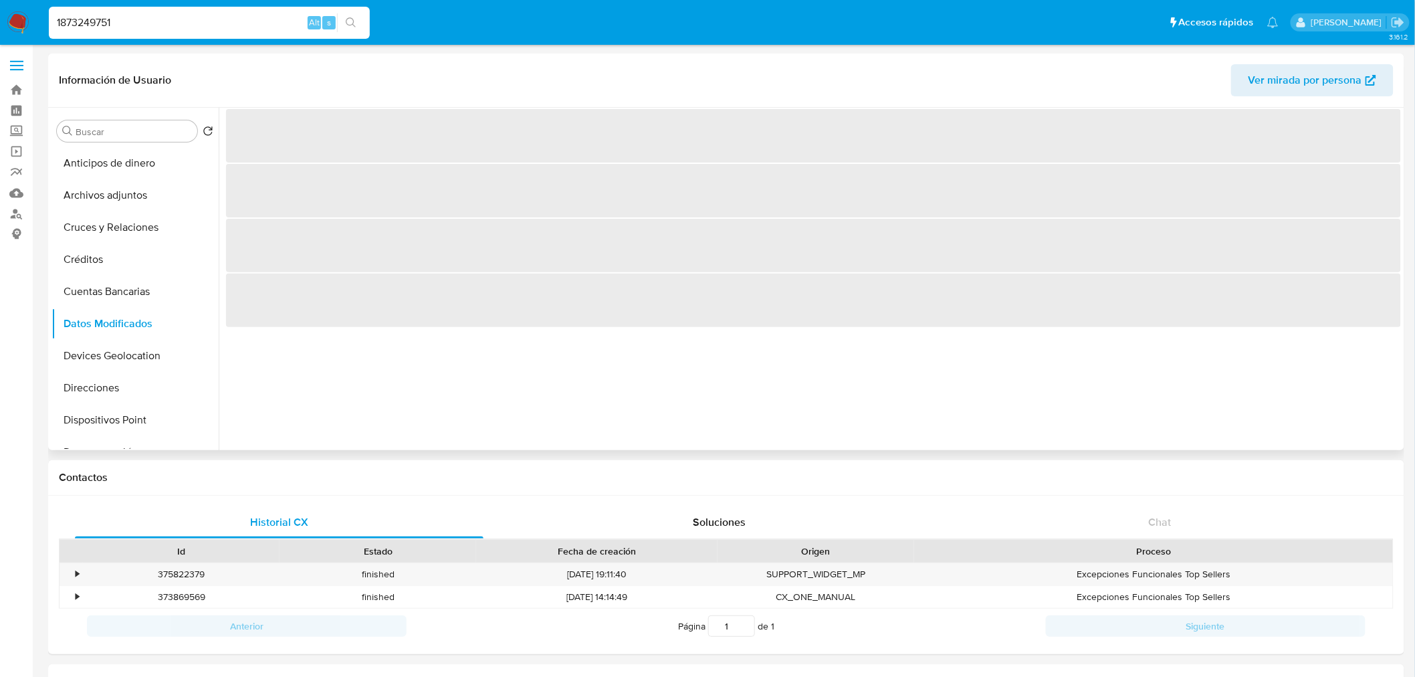
click at [1298, 68] on span "Ver mirada por persona" at bounding box center [1305, 80] width 114 height 32
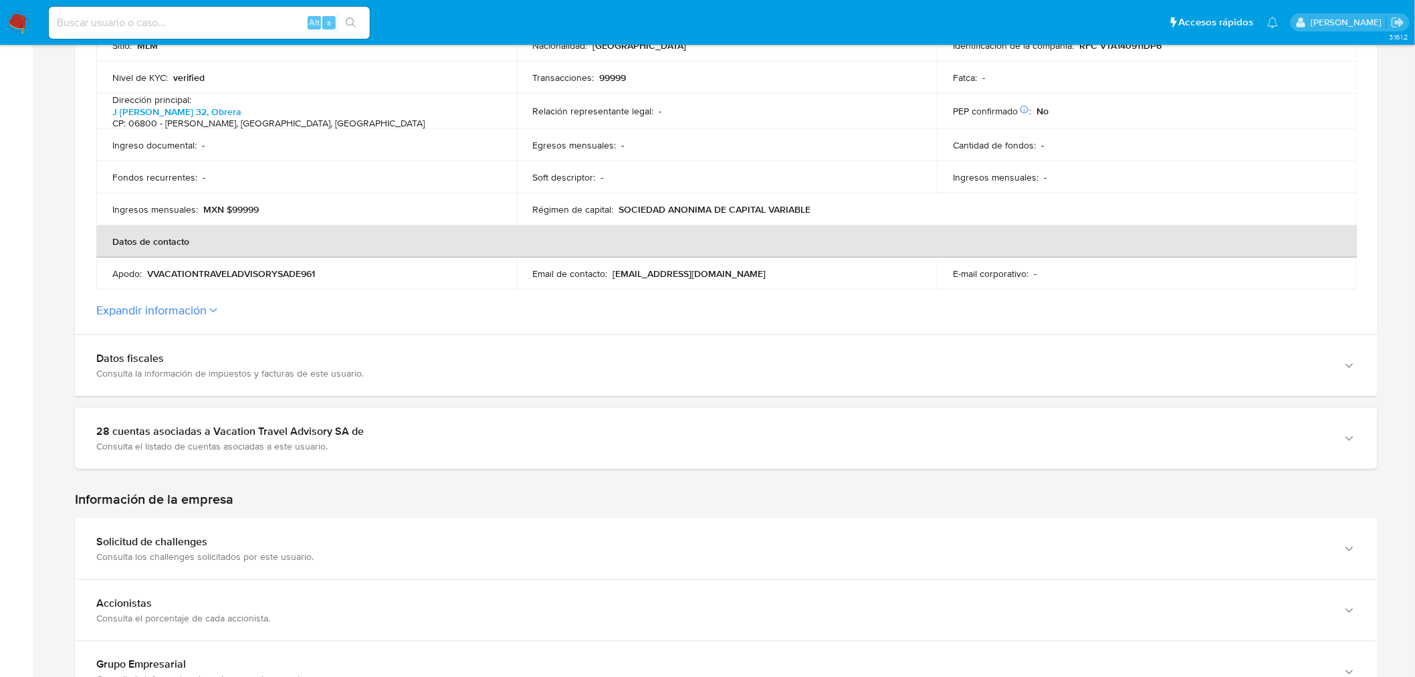
scroll to position [419, 0]
click at [179, 308] on button "Expandir información" at bounding box center [151, 309] width 110 height 15
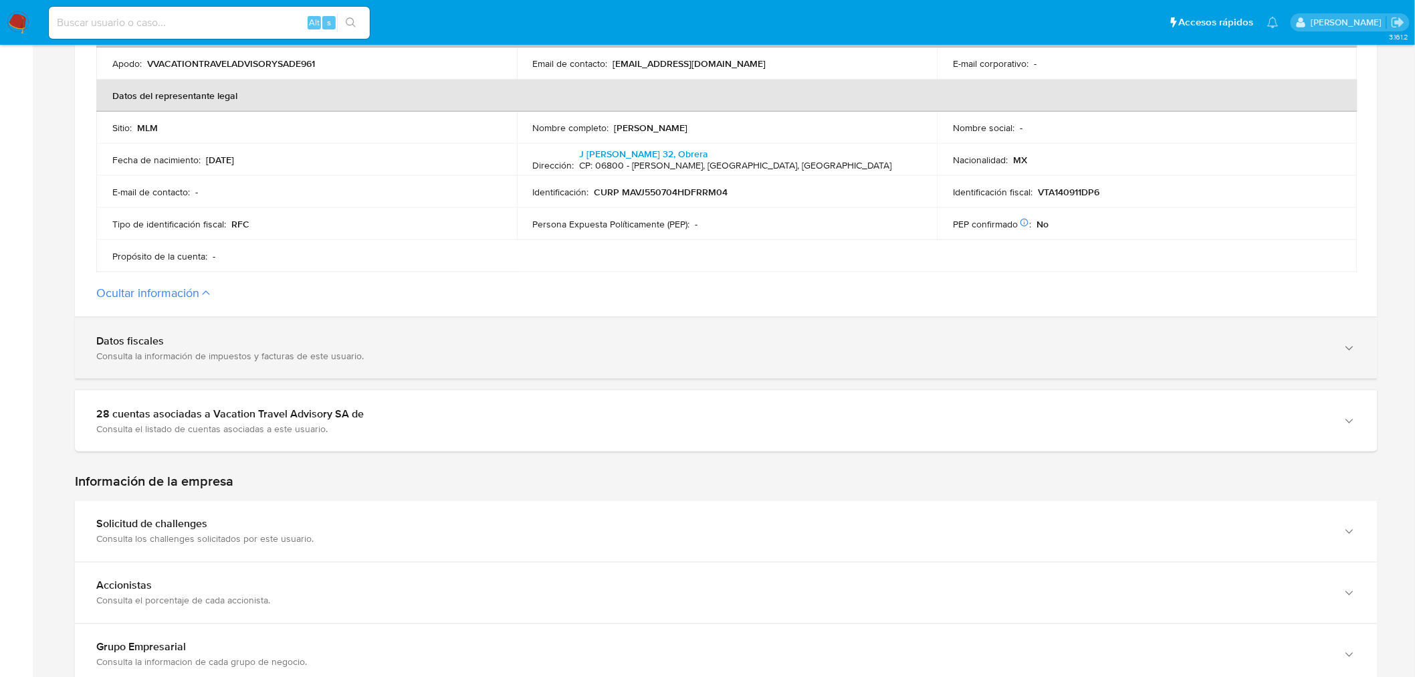
scroll to position [628, 0]
click at [193, 333] on div "Datos fiscales" at bounding box center [712, 339] width 1233 height 13
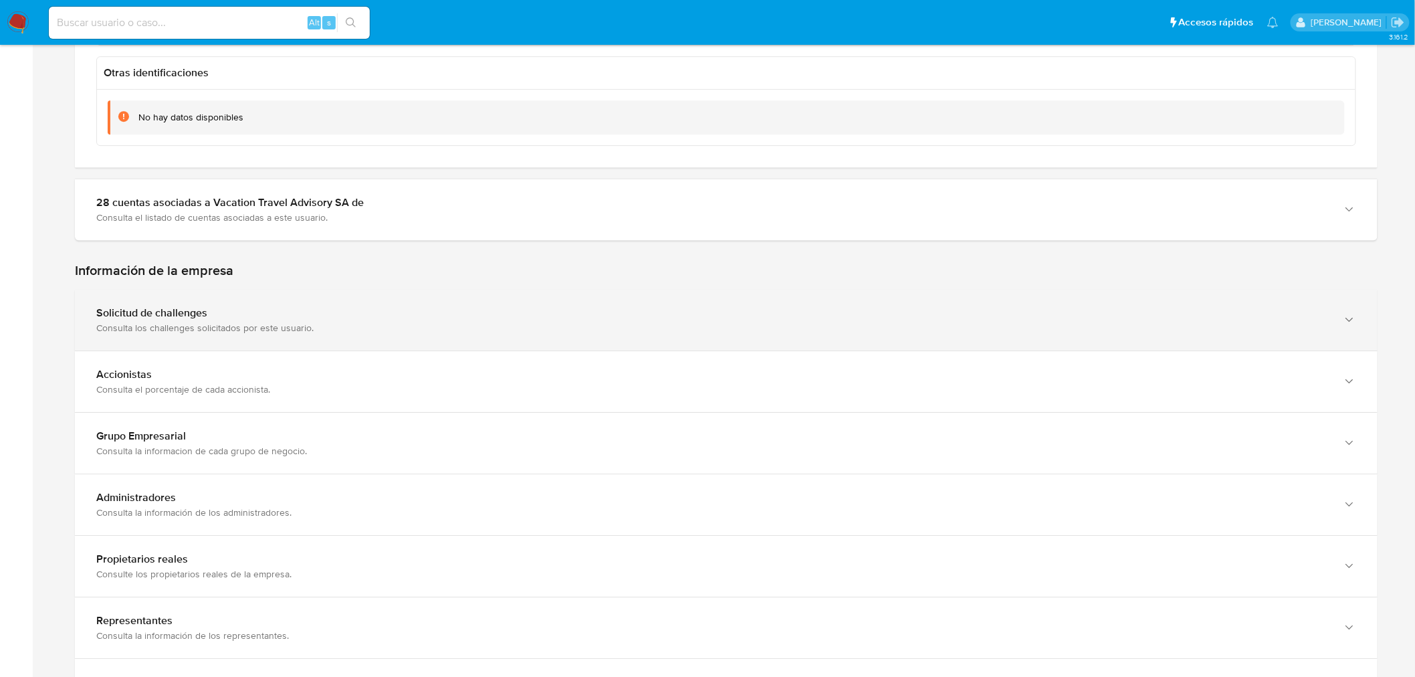
scroll to position [1675, 0]
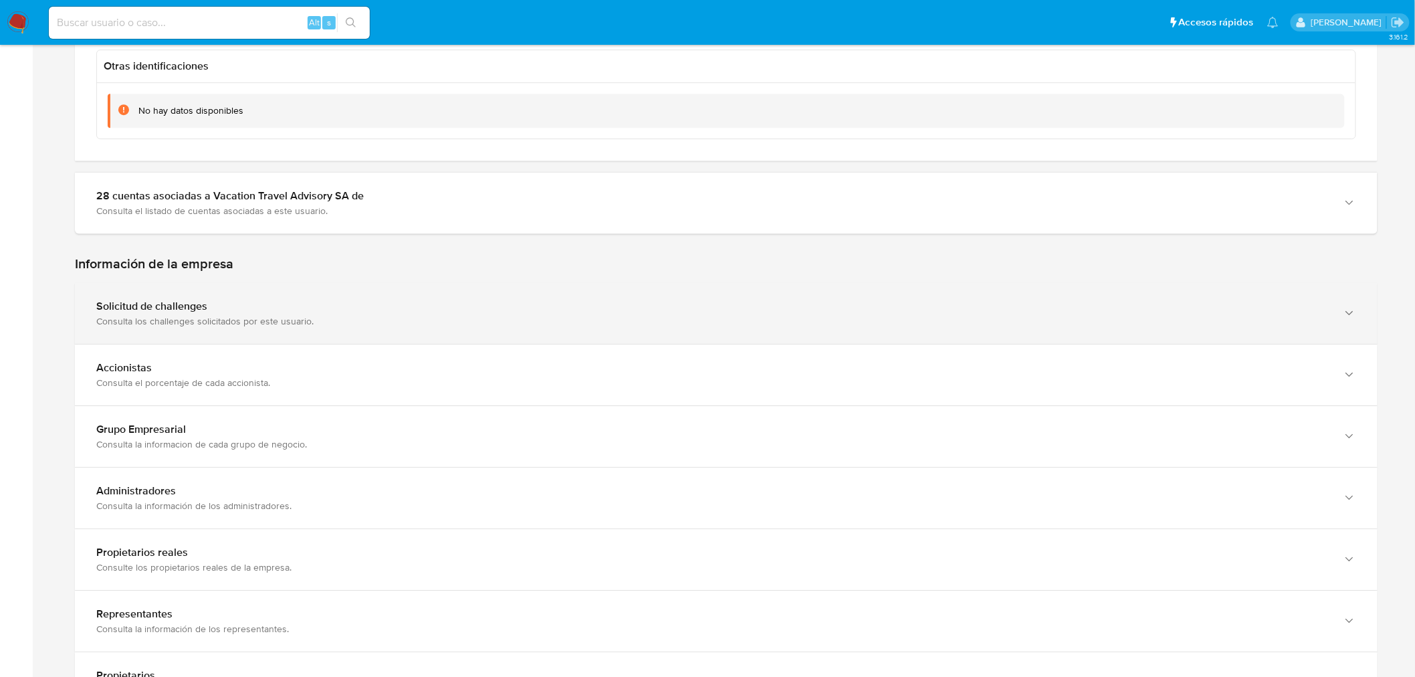
click at [188, 289] on div "Solicitud de challenges Consulta los challenges solicitados por este usuario." at bounding box center [726, 313] width 1302 height 61
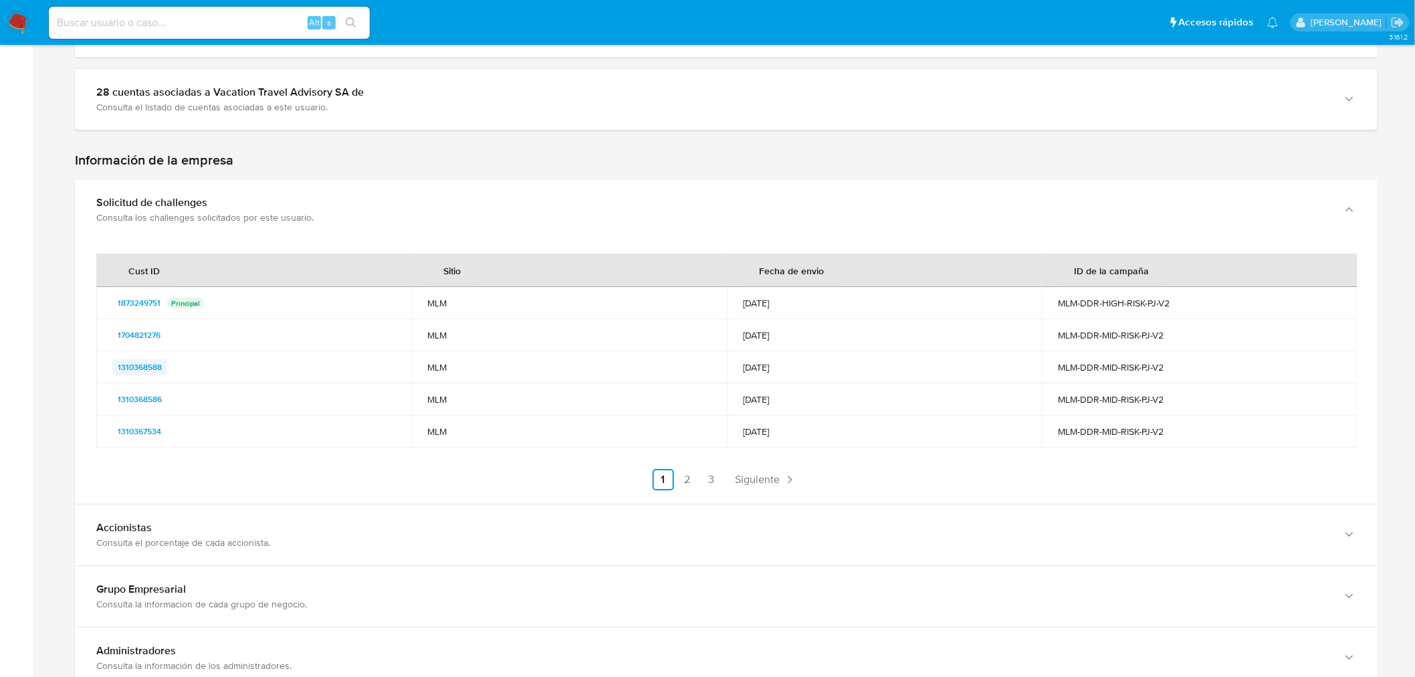
scroll to position [1779, 0]
click at [784, 472] on icon "Paginación" at bounding box center [789, 478] width 13 height 13
click at [664, 477] on span "Anterior" at bounding box center [655, 478] width 38 height 11
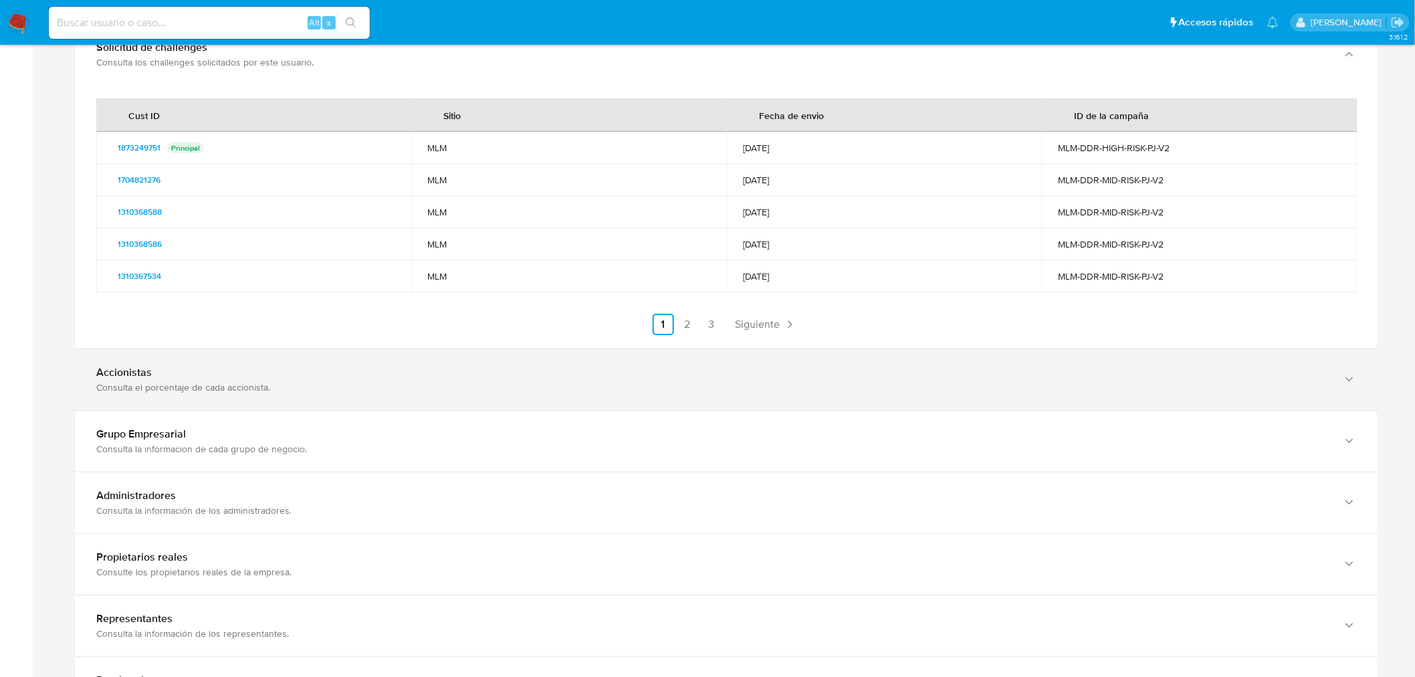
scroll to position [1943, 0]
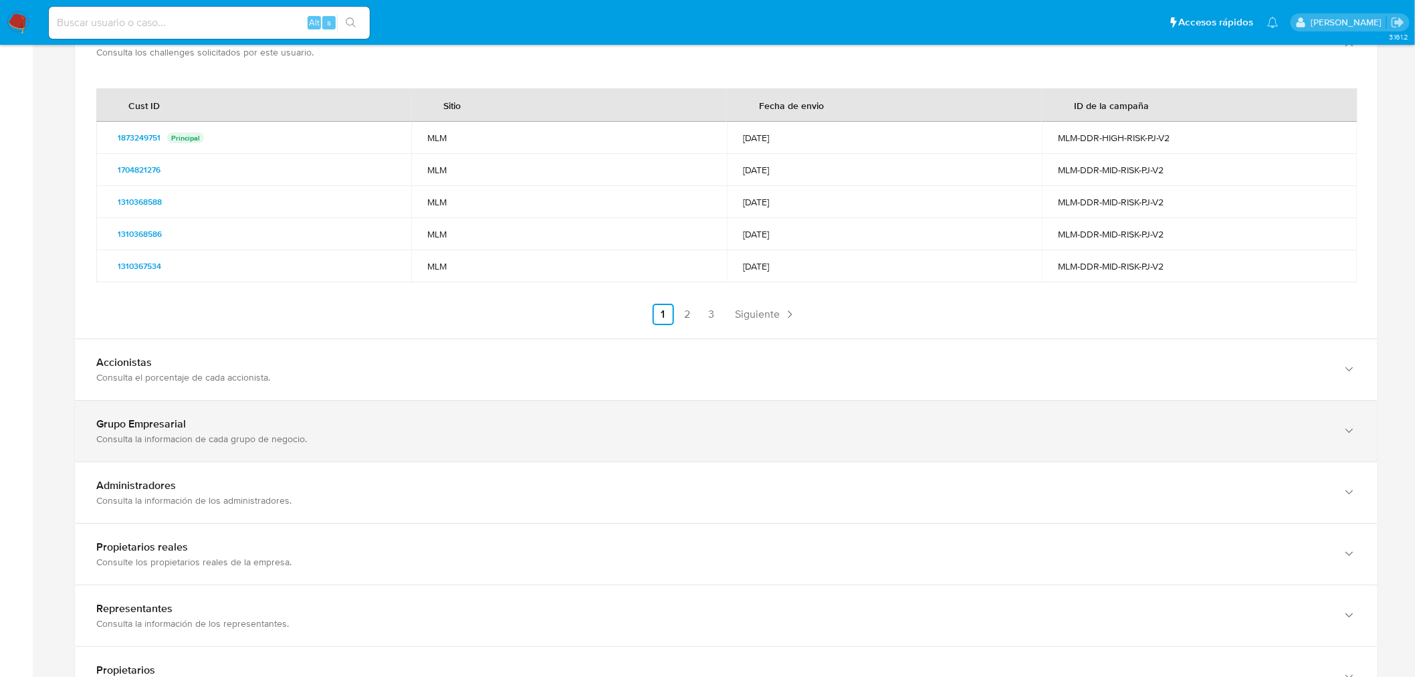
click at [238, 417] on div "Grupo Empresarial" at bounding box center [712, 423] width 1233 height 13
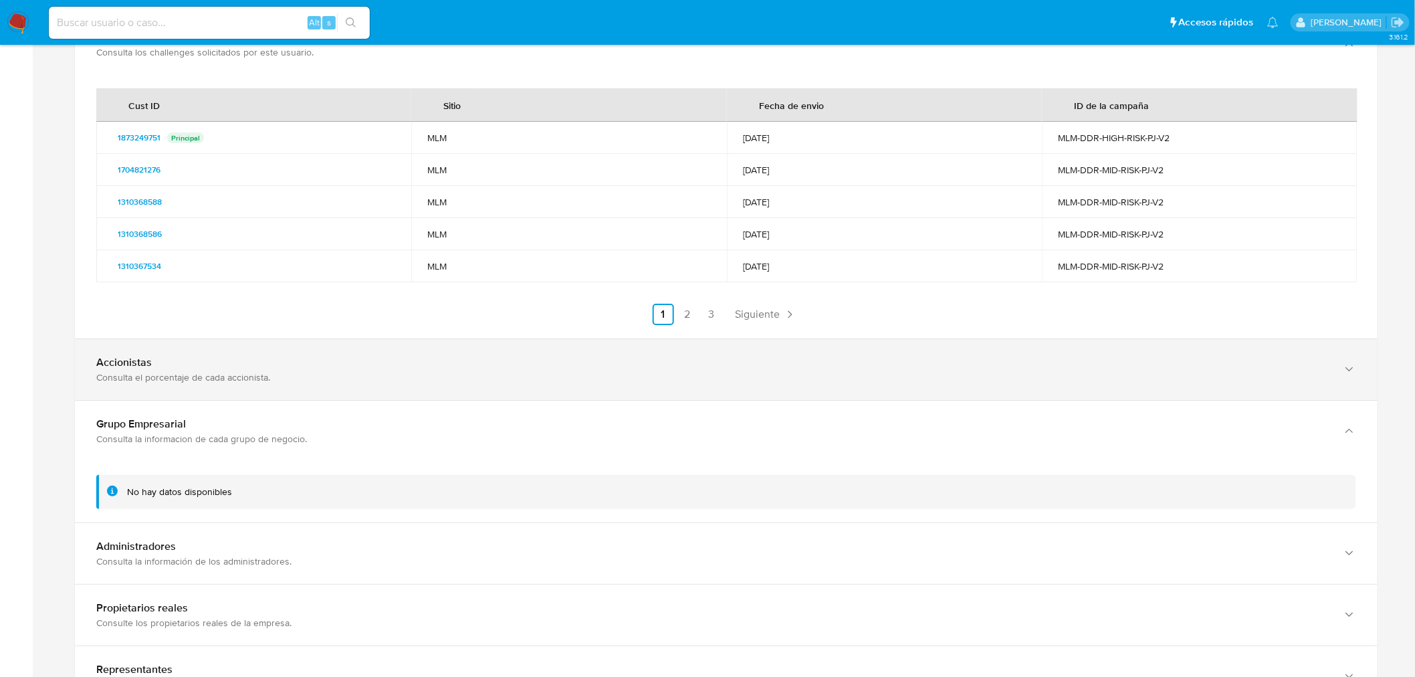
click at [202, 394] on div "Accionistas Consulta el porcentaje de cada accionista." at bounding box center [726, 369] width 1302 height 61
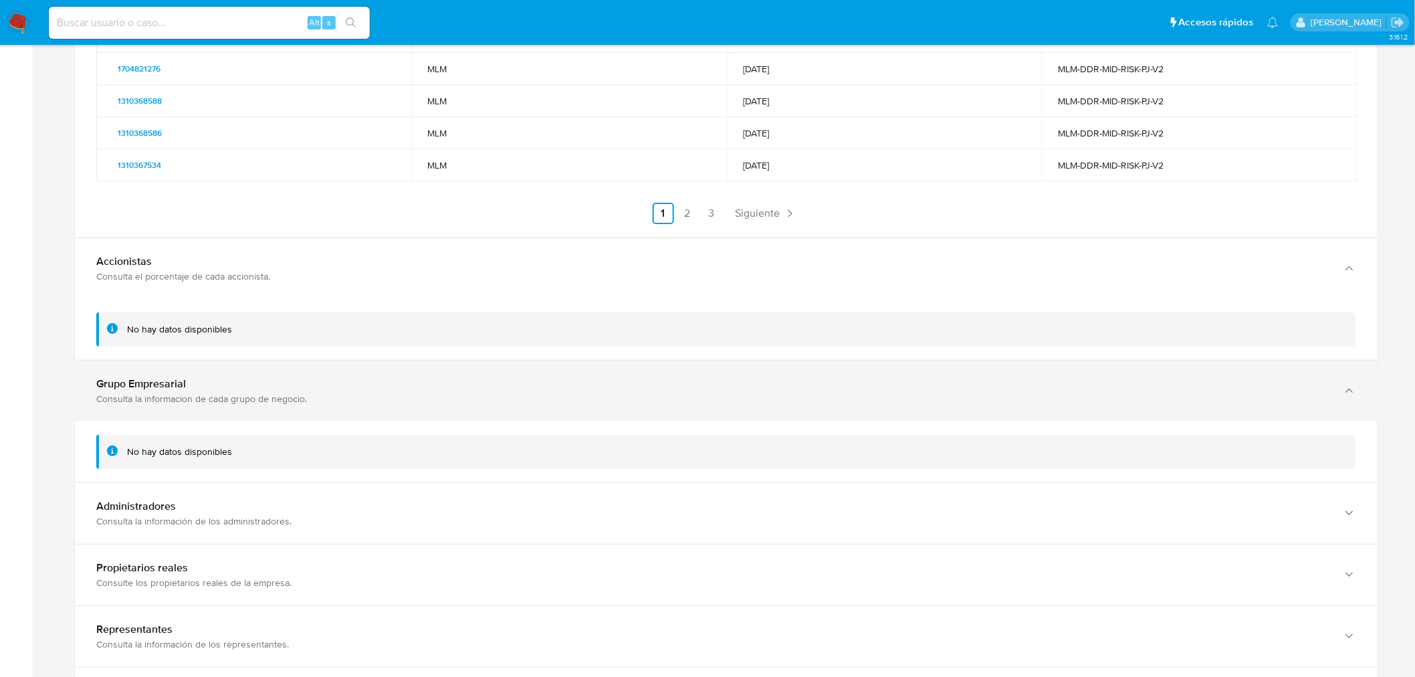
scroll to position [2046, 0]
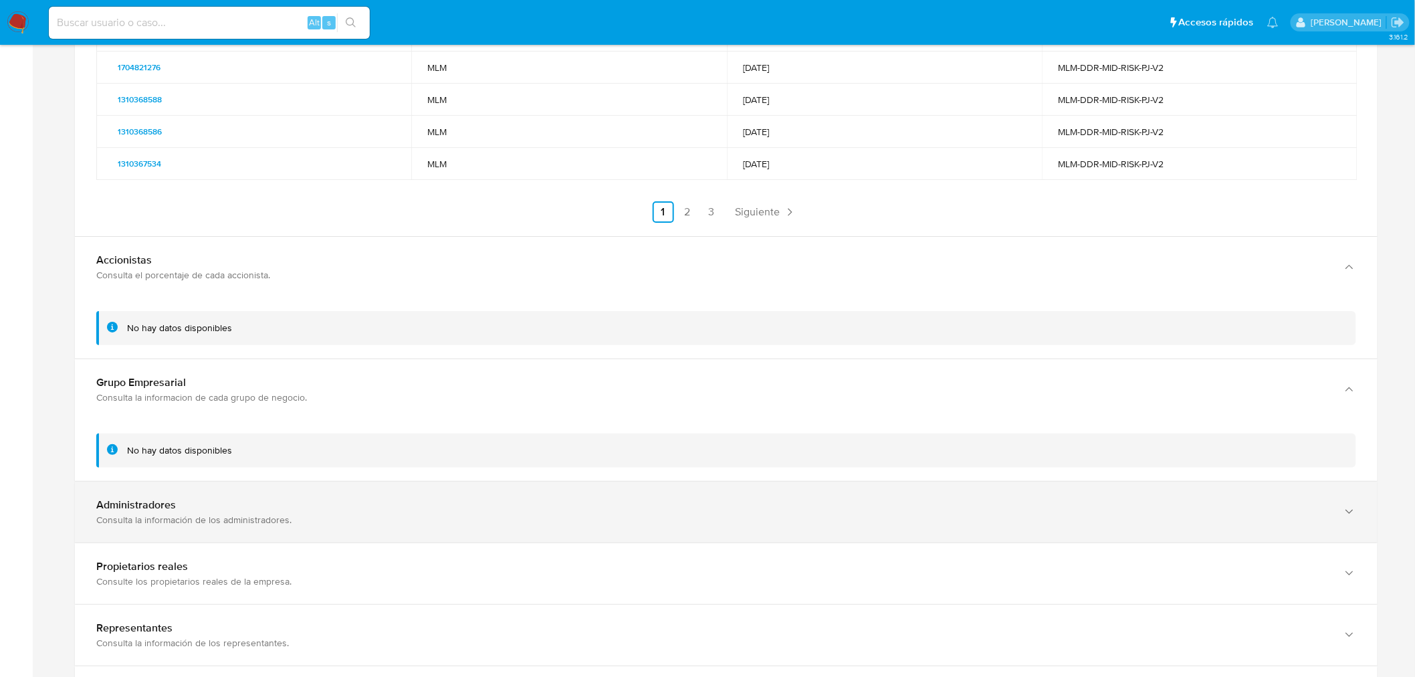
click at [195, 507] on div "Administradores" at bounding box center [712, 504] width 1233 height 13
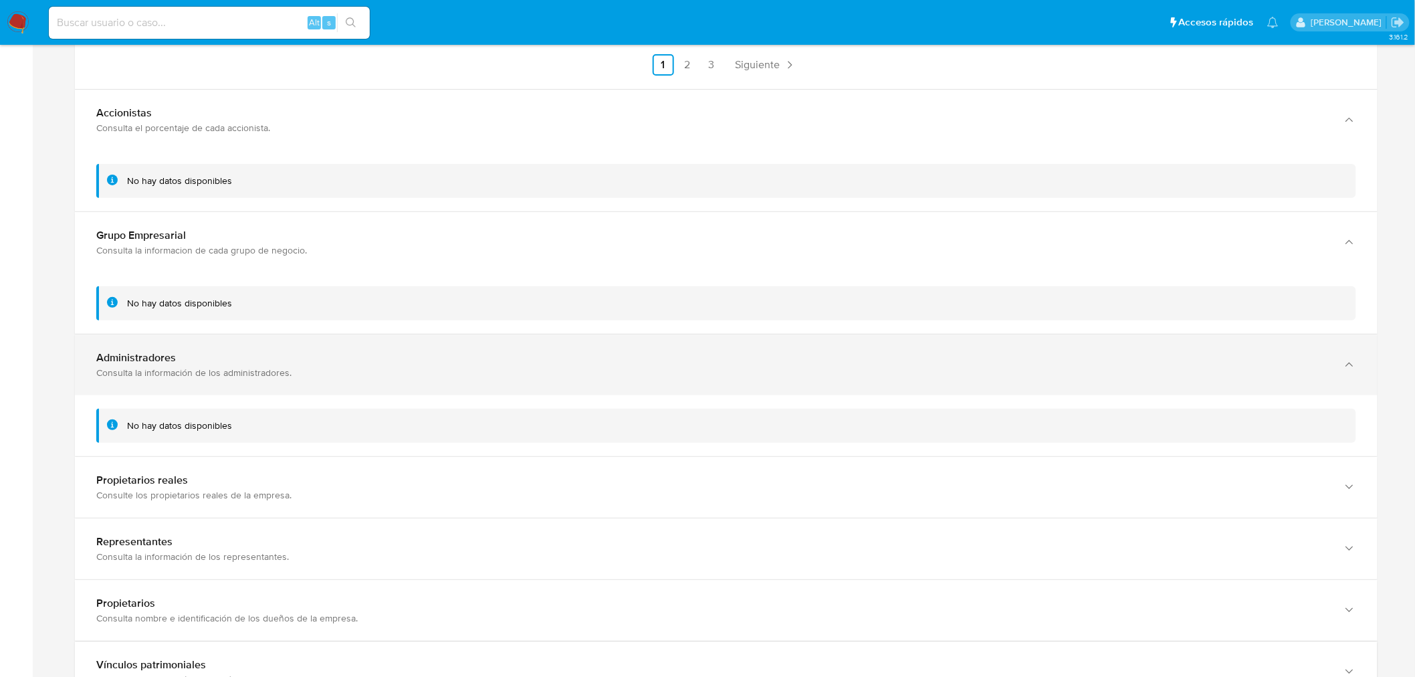
scroll to position [2194, 0]
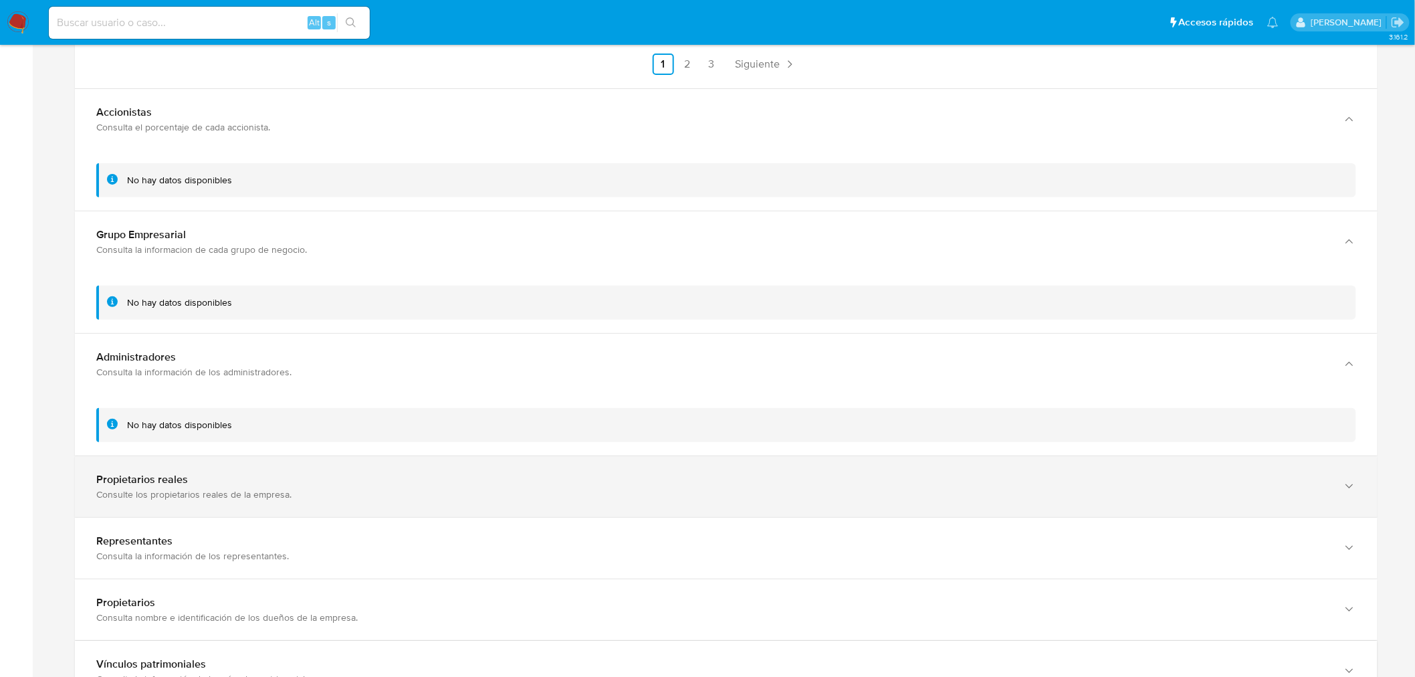
click at [202, 489] on div "Consulte los propietarios reales de la empresa." at bounding box center [712, 494] width 1233 height 12
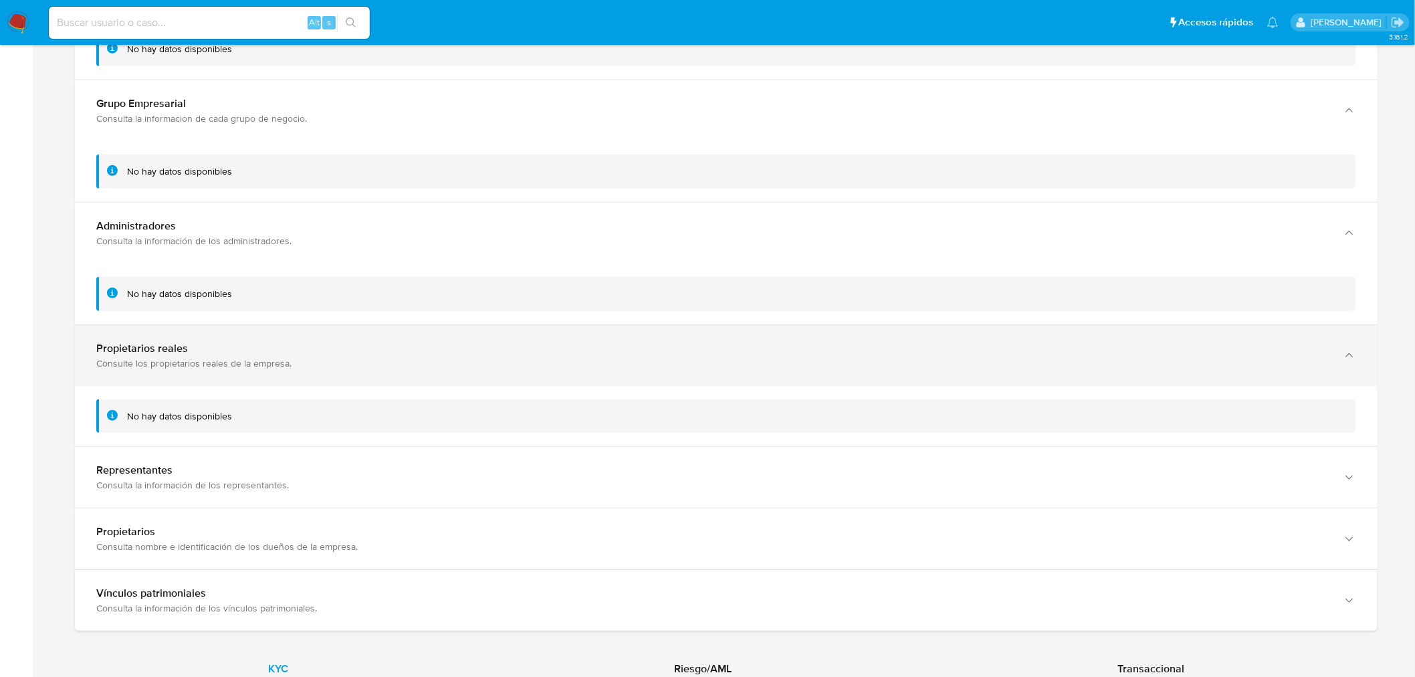
scroll to position [2329, 0]
click at [202, 489] on div "Representantes Consulta la información de los representantes." at bounding box center [726, 472] width 1302 height 61
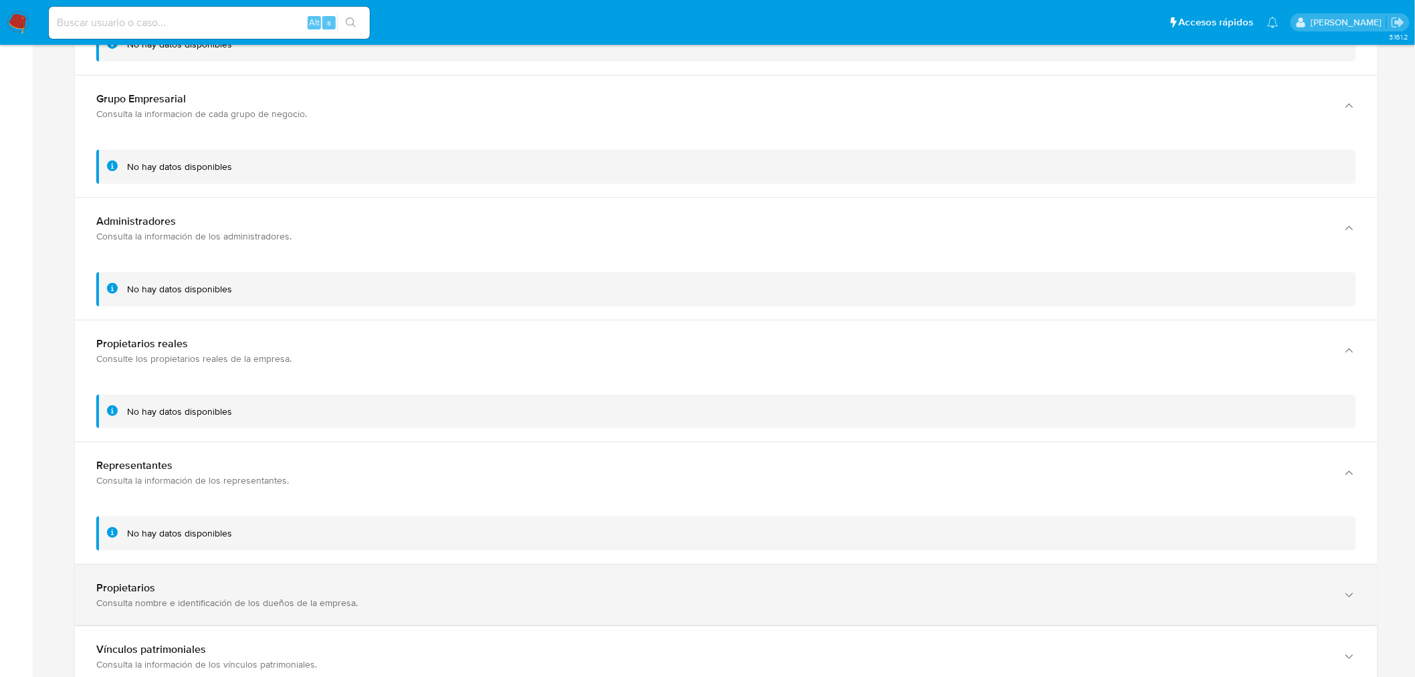
click at [201, 576] on div "Propietarios Consulta nombre e identificación de los dueños de la empresa." at bounding box center [726, 594] width 1302 height 61
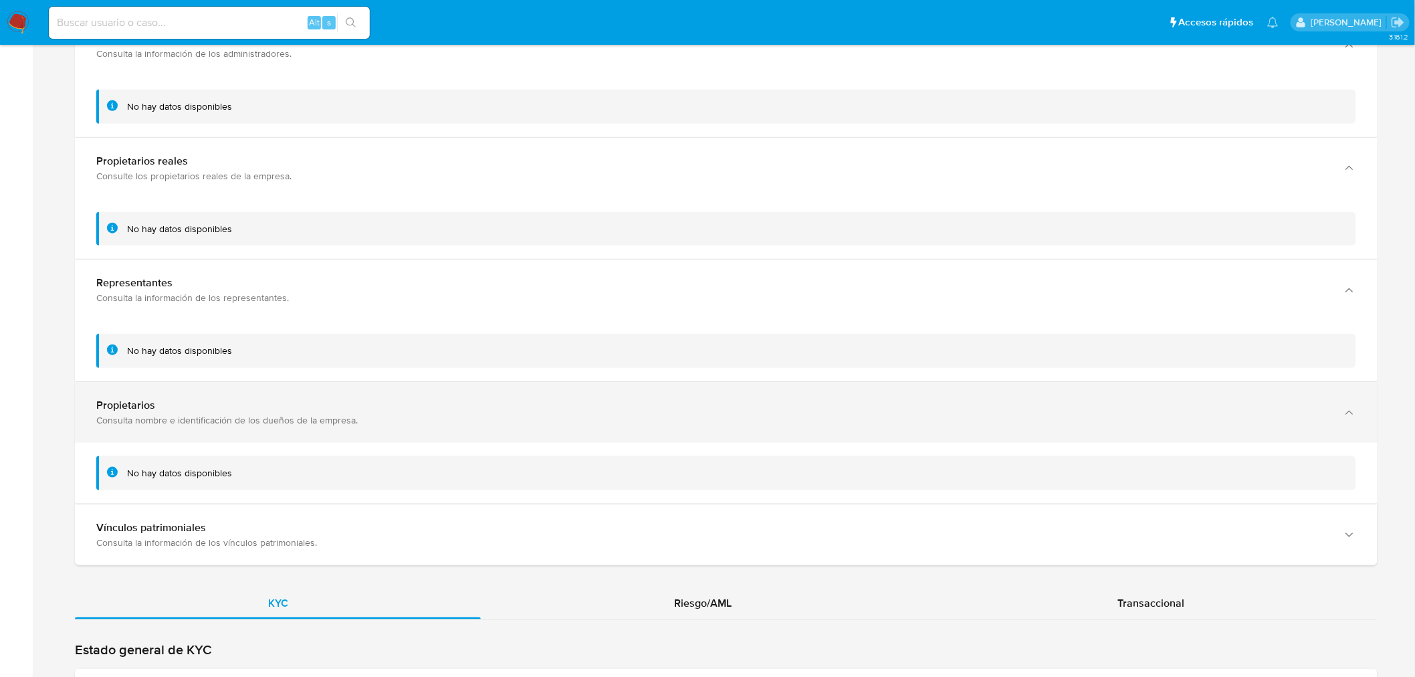
scroll to position [2551, 0]
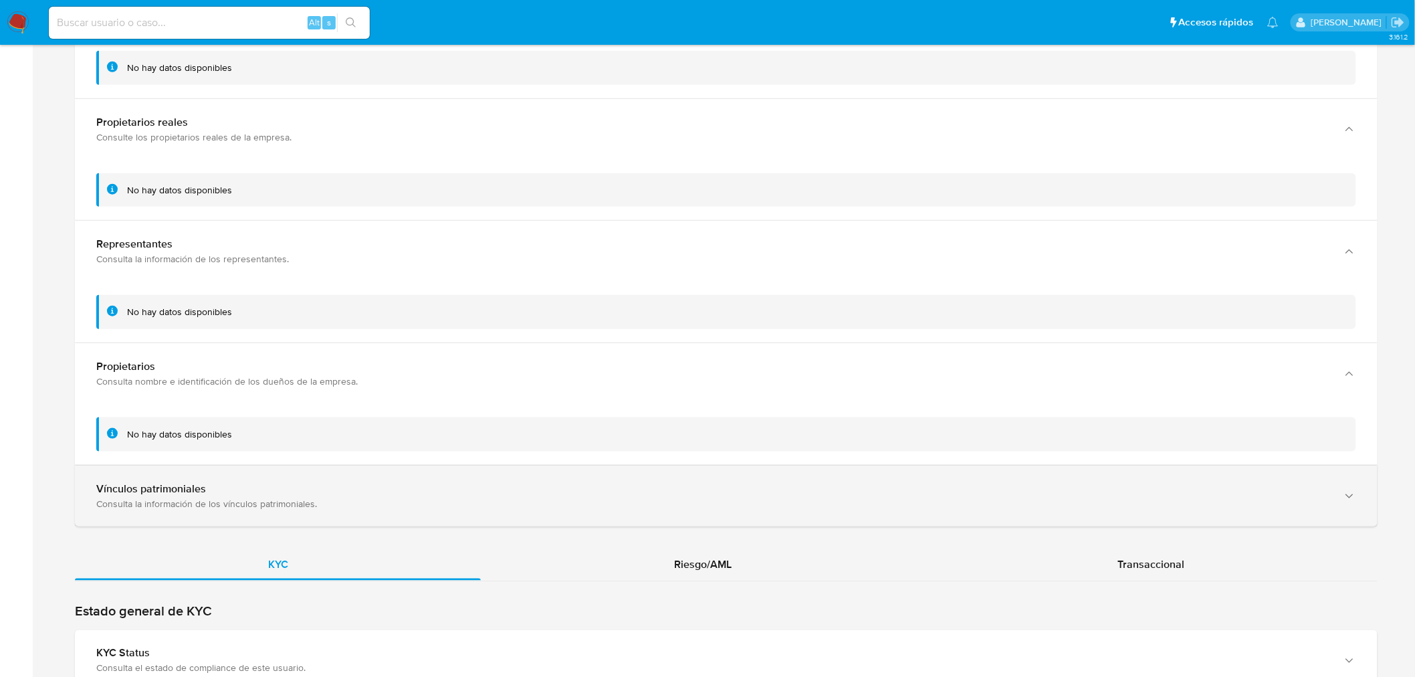
click at [191, 515] on div "Vínculos patrimoniales Consulta la información de los vínculos patrimoniales." at bounding box center [726, 495] width 1302 height 61
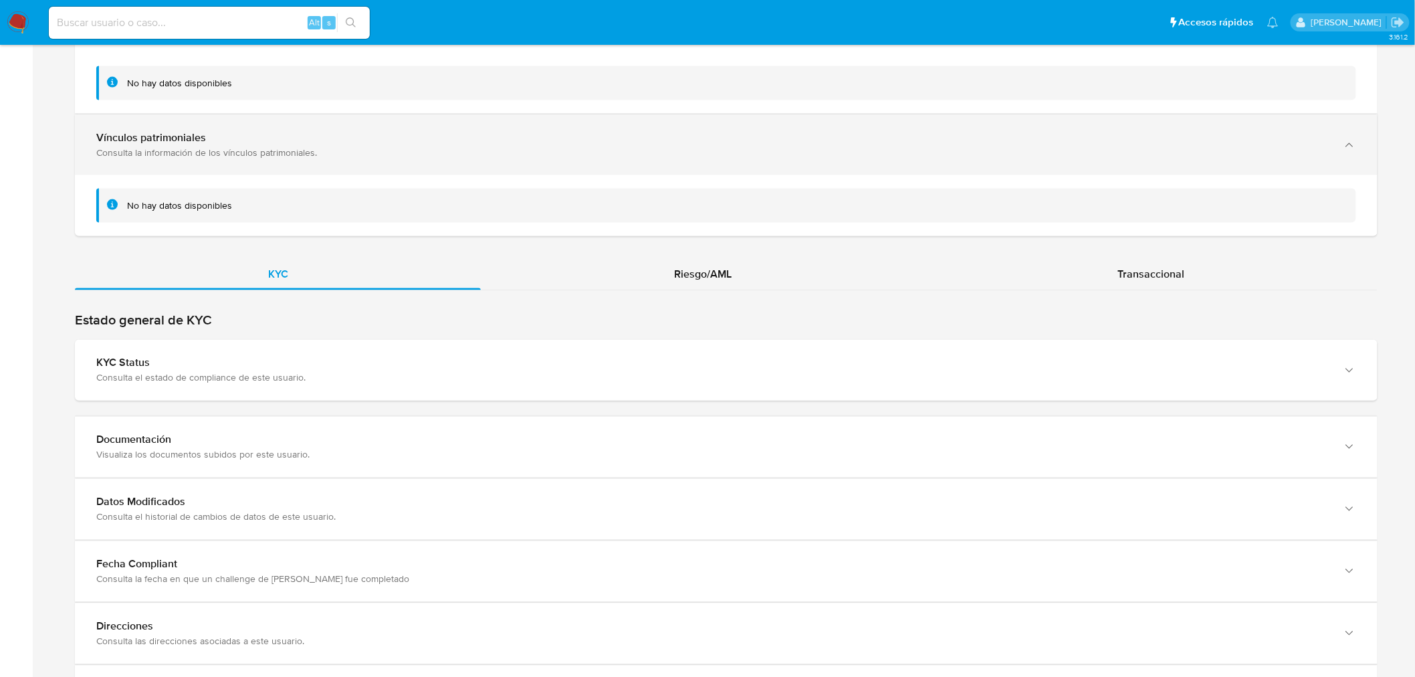
scroll to position [2903, 0]
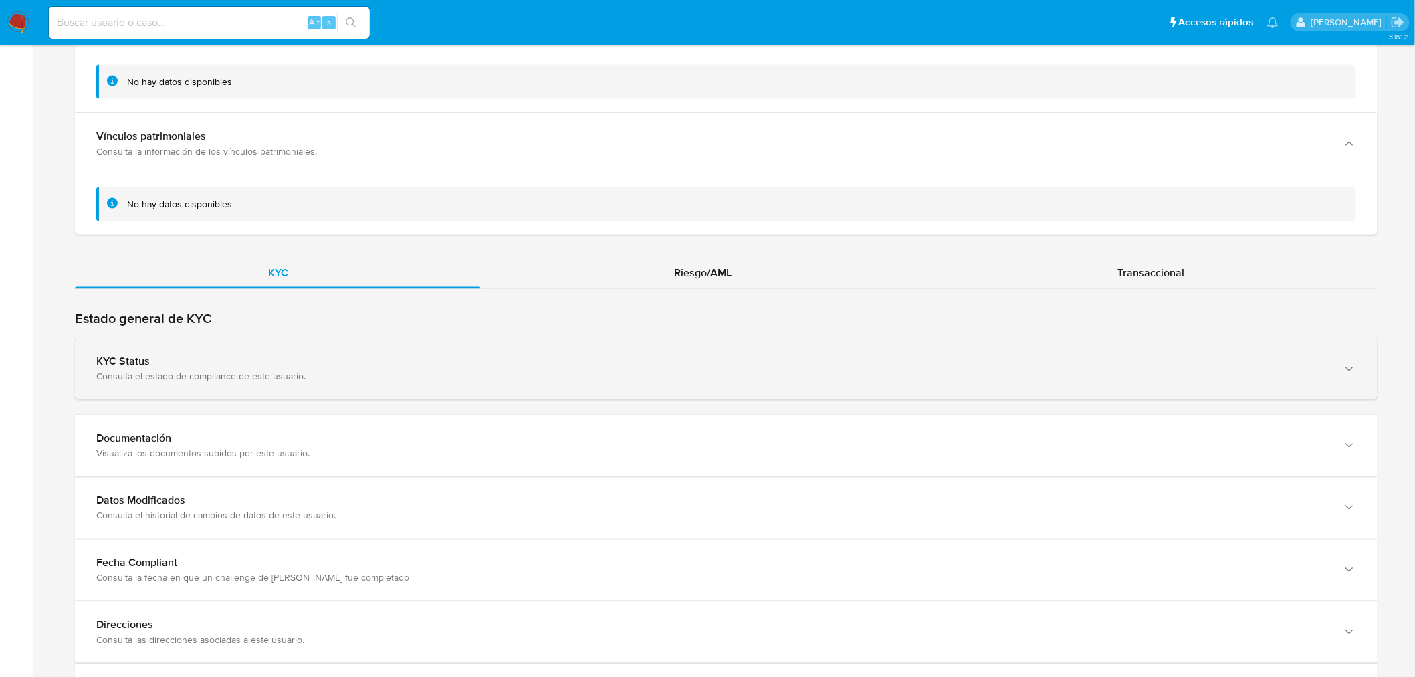
click at [203, 362] on div "KYC Status" at bounding box center [712, 361] width 1233 height 13
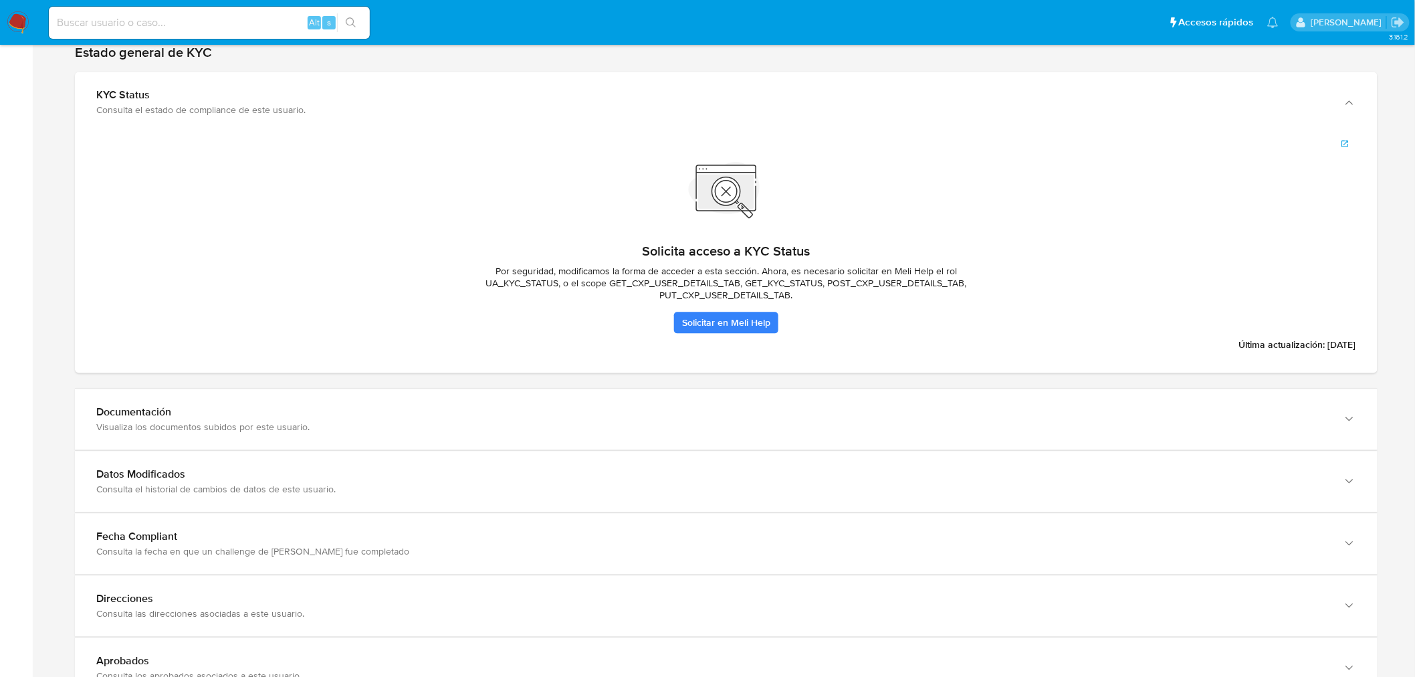
scroll to position [3187, 0]
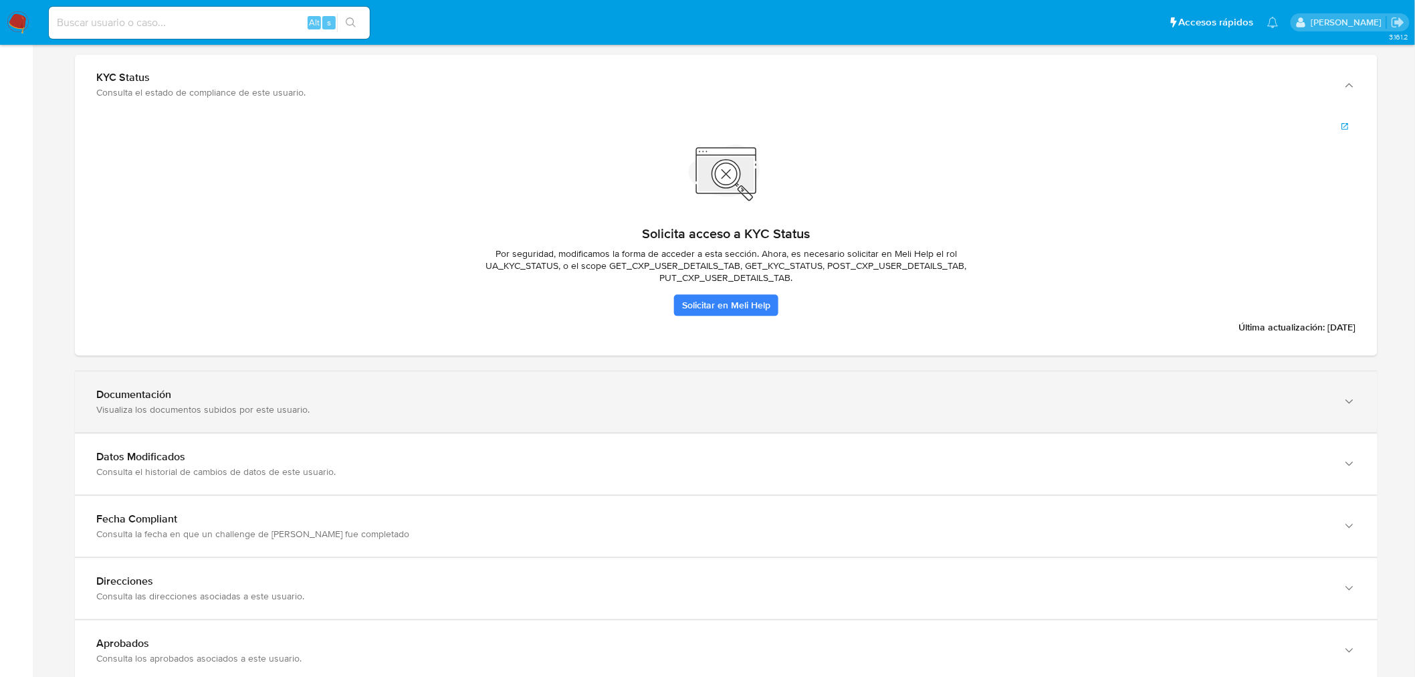
click at [182, 403] on div "Visualiza los documentos subidos por este usuario." at bounding box center [712, 409] width 1233 height 12
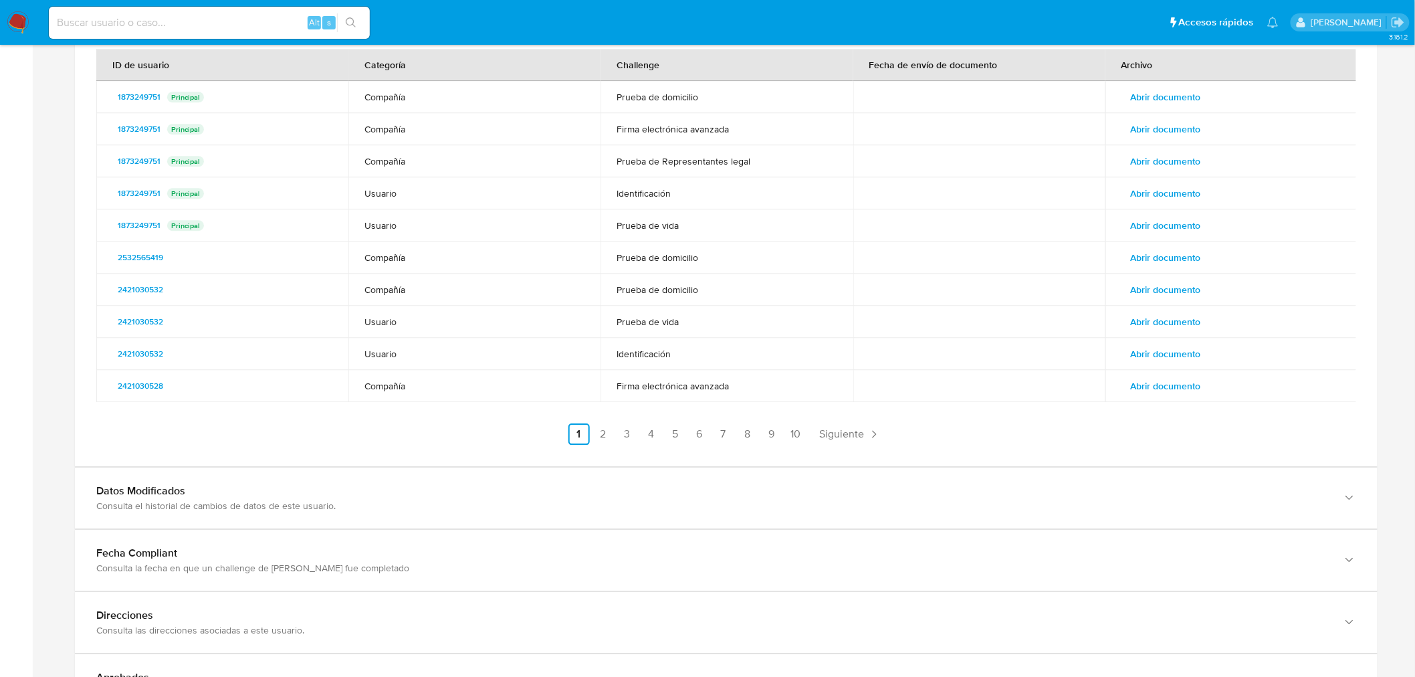
scroll to position [3574, 0]
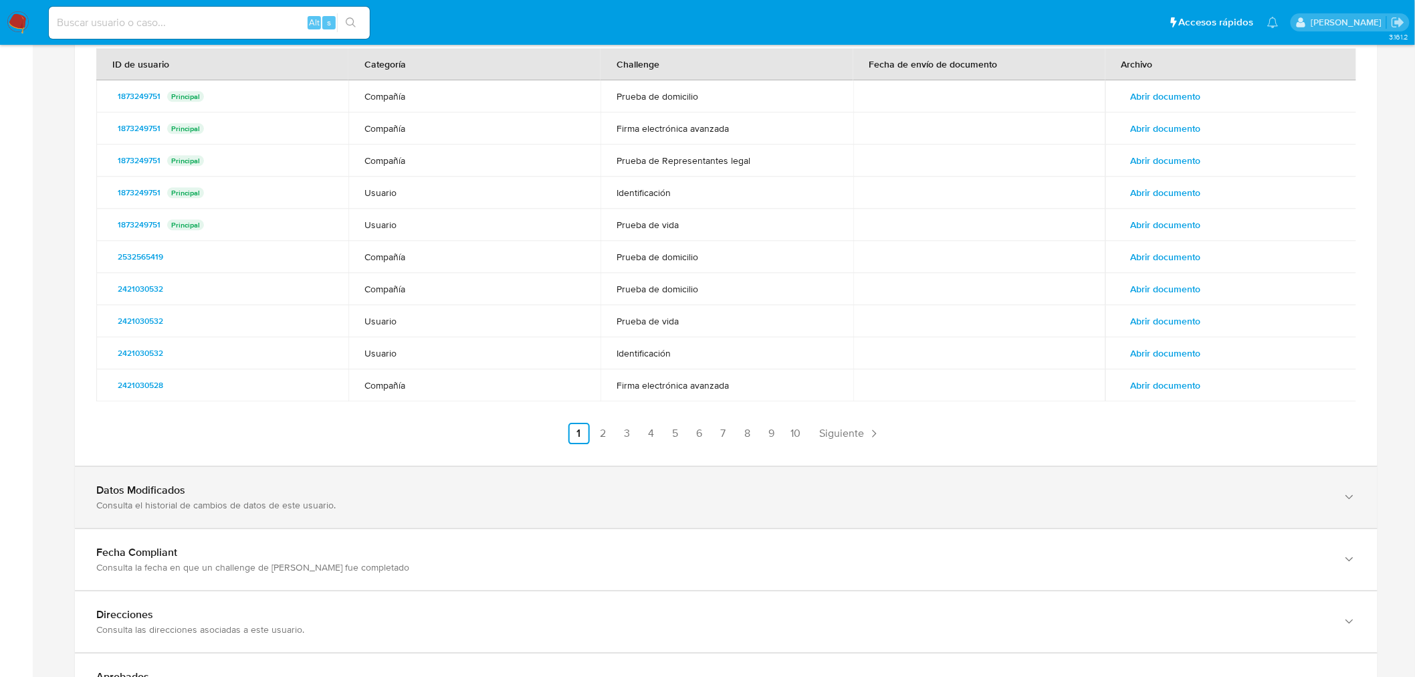
click at [209, 499] on div "Consulta el historial de cambios de datos de este usuario." at bounding box center [712, 505] width 1233 height 12
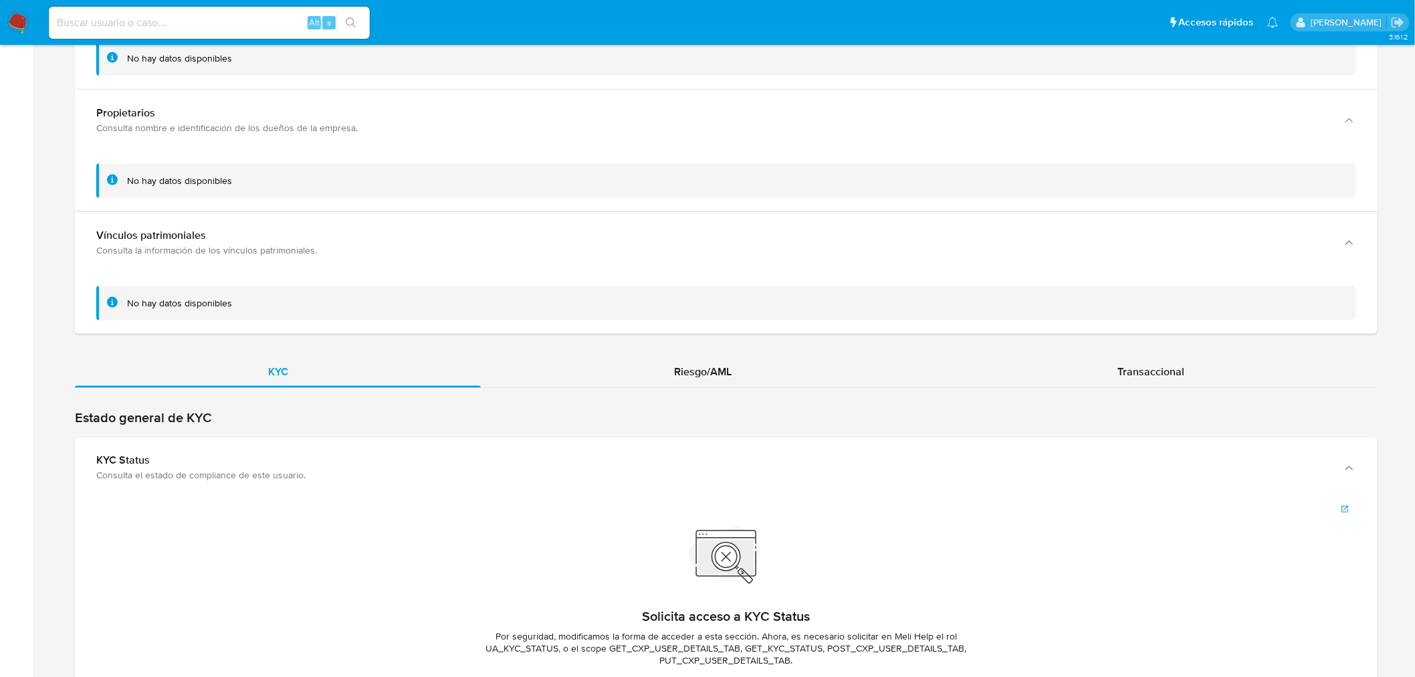
scroll to position [2803, 0]
click at [721, 380] on div "Riesgo/AML" at bounding box center [702, 372] width 443 height 32
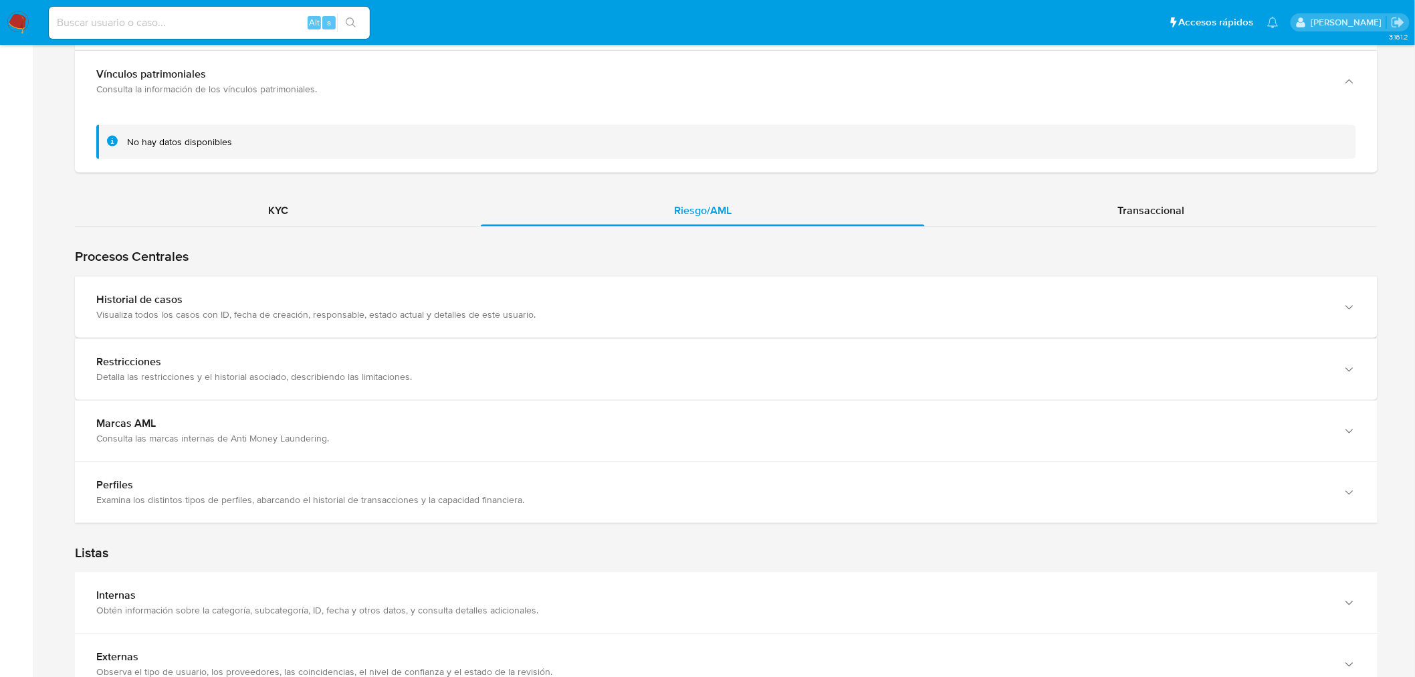
scroll to position [2964, 0]
click at [1142, 228] on div "Procesos Centrales Restricciones Detalla las restricciones y el historial asoci…" at bounding box center [726, 376] width 1302 height 296
click at [1144, 212] on span "Transaccional" at bounding box center [1150, 210] width 67 height 15
